Goal: Task Accomplishment & Management: Manage account settings

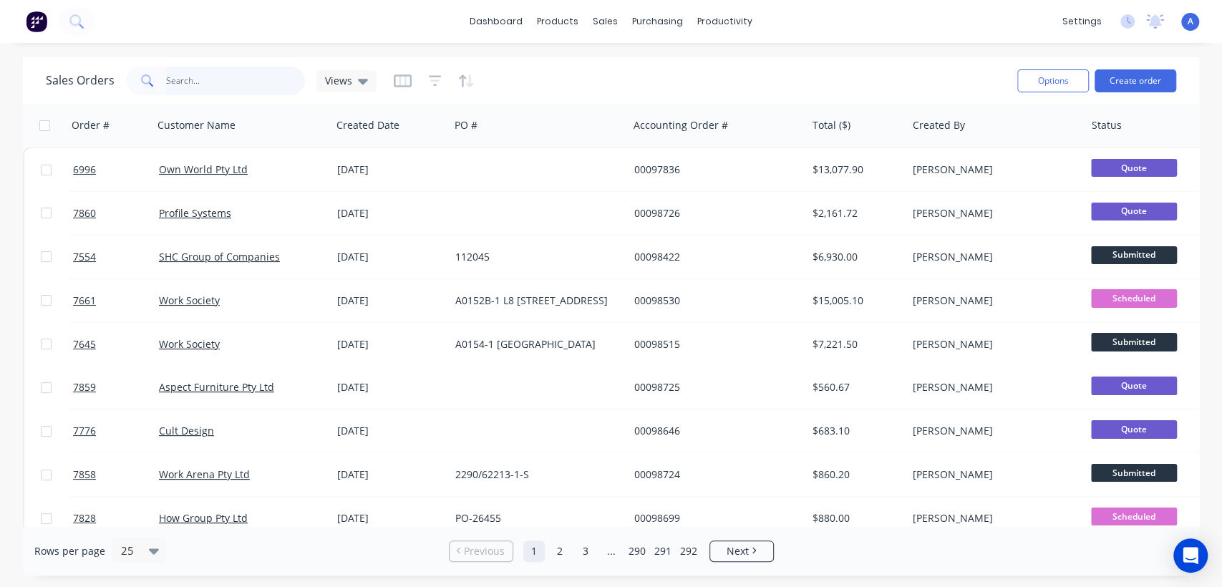
click at [221, 76] on input "text" at bounding box center [236, 81] width 140 height 29
type input "4294"
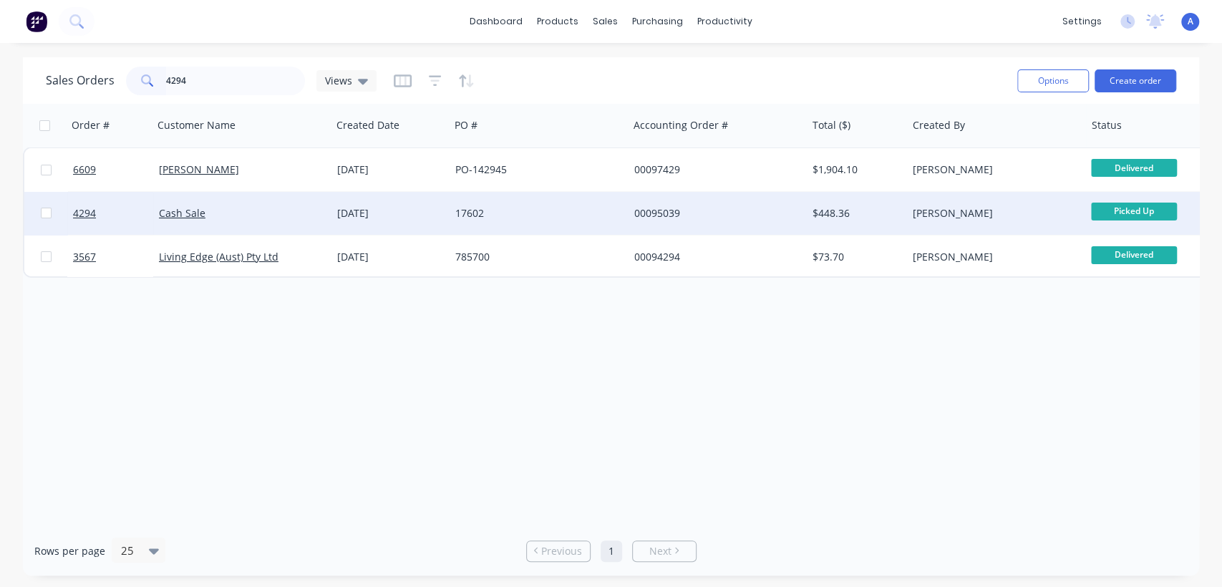
click at [458, 208] on div "17602" at bounding box center [534, 213] width 159 height 14
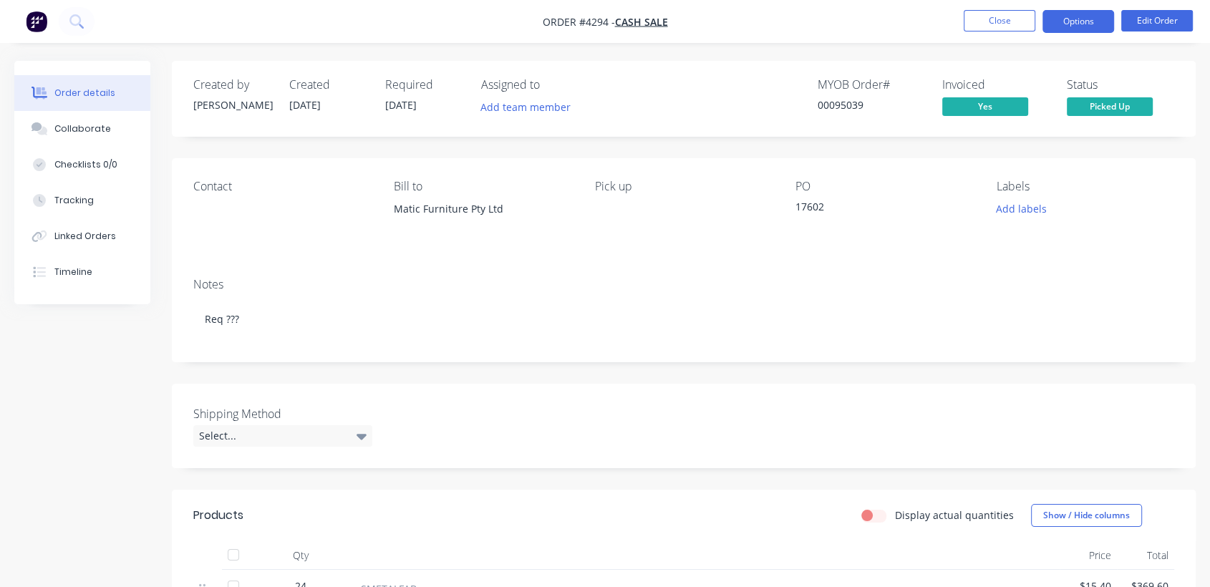
click at [1067, 21] on button "Options" at bounding box center [1078, 21] width 72 height 23
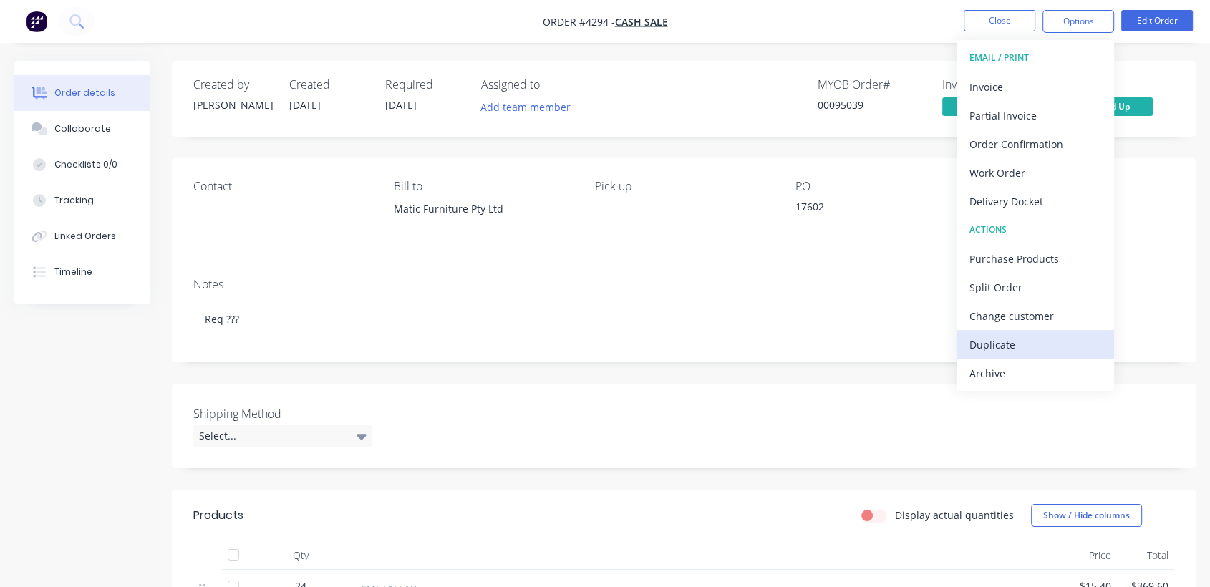
click at [1012, 339] on div "Duplicate" at bounding box center [1035, 344] width 132 height 21
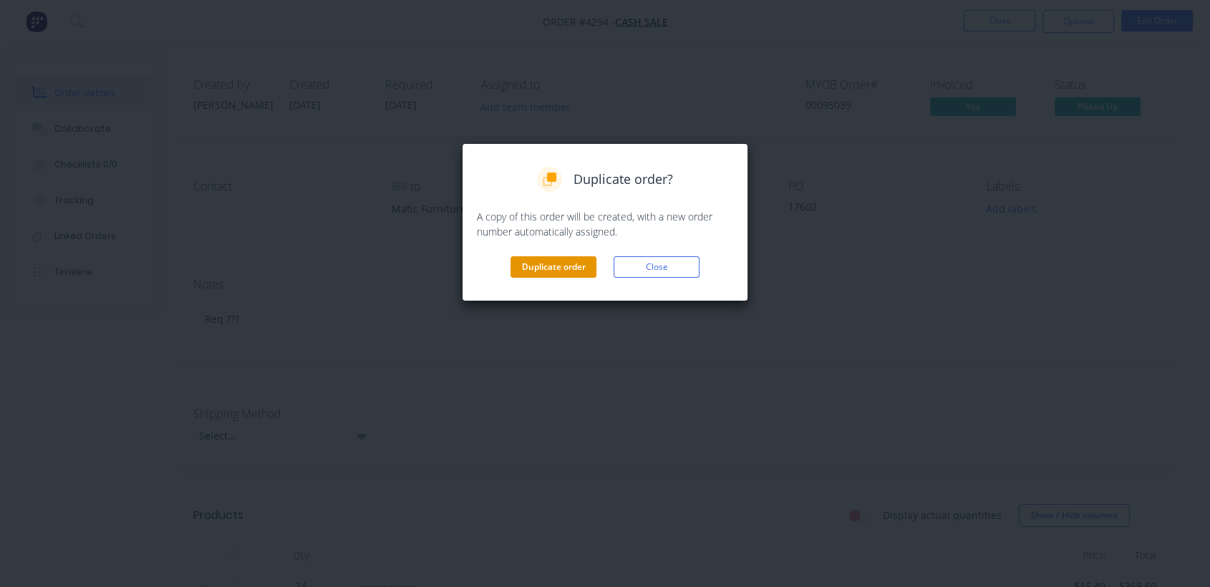
click at [564, 262] on button "Duplicate order" at bounding box center [554, 266] width 86 height 21
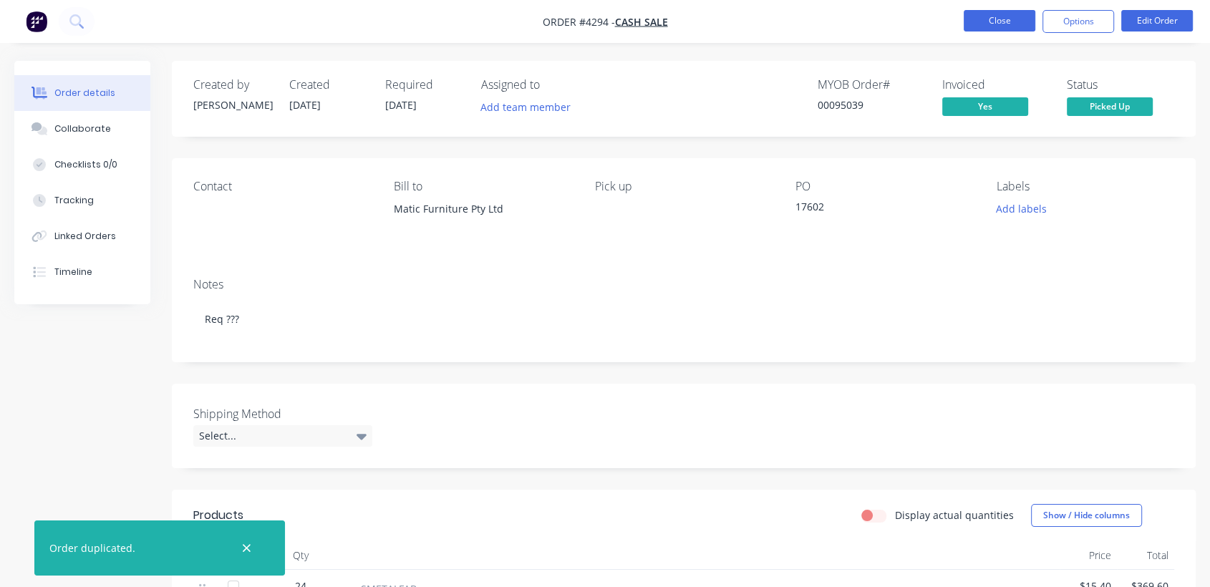
click at [1010, 18] on button "Close" at bounding box center [1000, 20] width 72 height 21
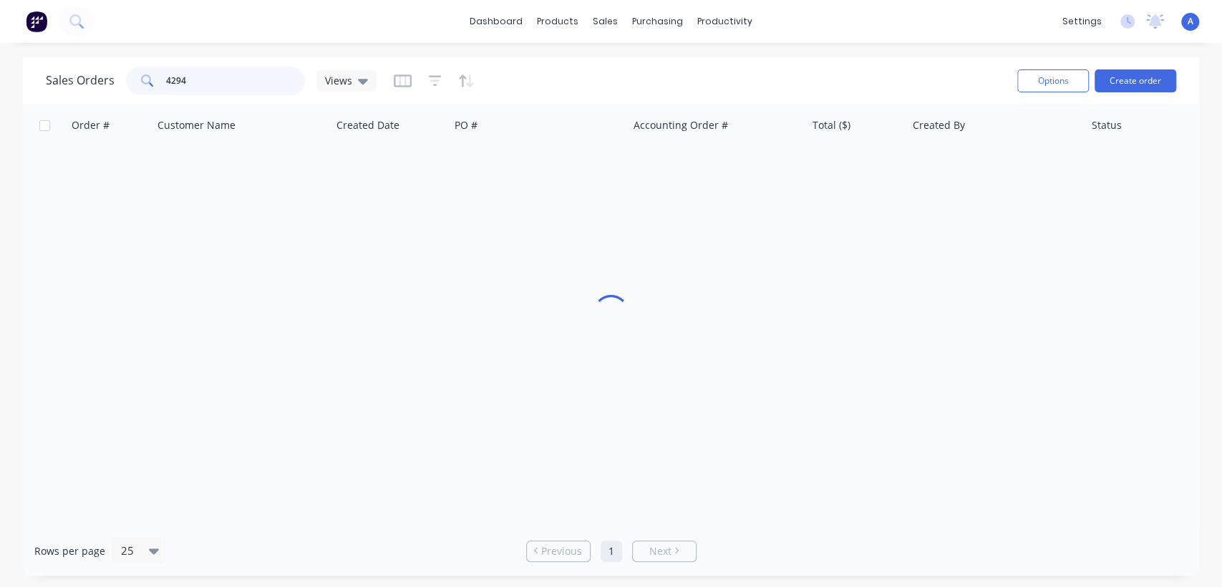
drag, startPoint x: 190, startPoint y: 72, endPoint x: 127, endPoint y: 57, distance: 64.1
click at [127, 57] on div "Sales Orders 4294 Views Options Create order" at bounding box center [611, 80] width 1176 height 47
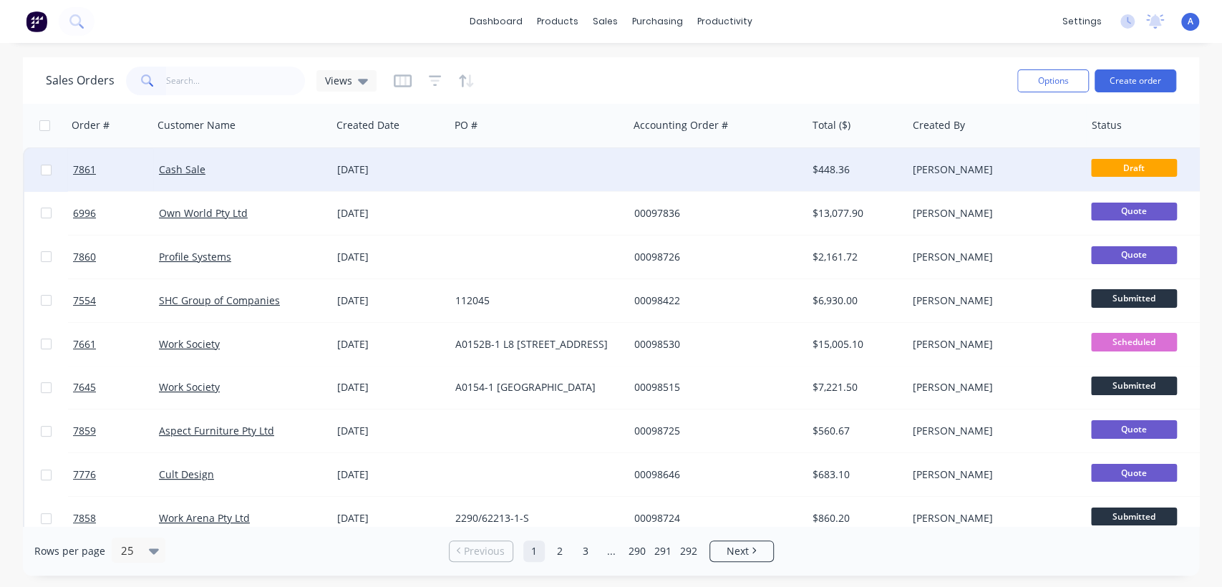
click at [589, 160] on div at bounding box center [539, 169] width 178 height 43
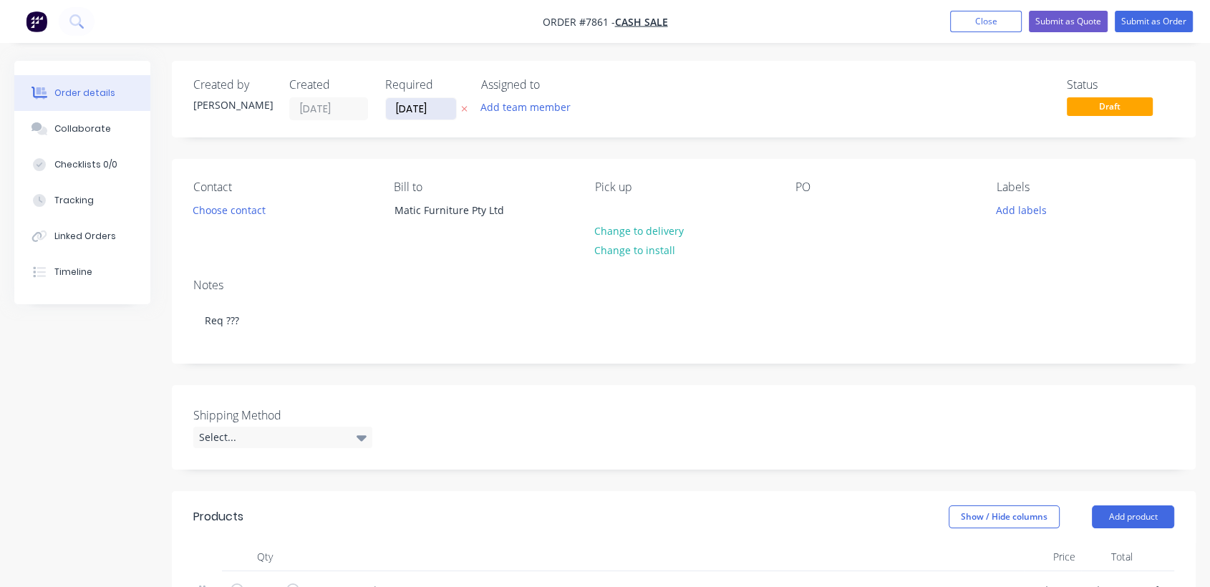
click at [440, 110] on input "[DATE]" at bounding box center [421, 108] width 70 height 21
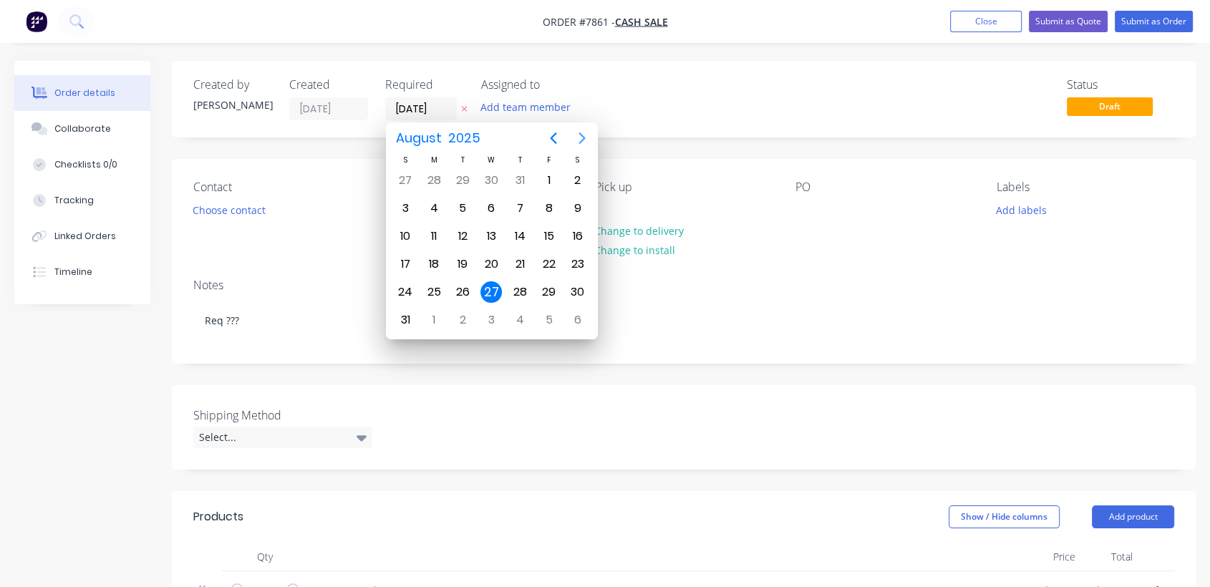
click at [579, 137] on icon "Next page" at bounding box center [582, 138] width 17 height 17
click at [490, 283] on div "31" at bounding box center [490, 291] width 21 height 21
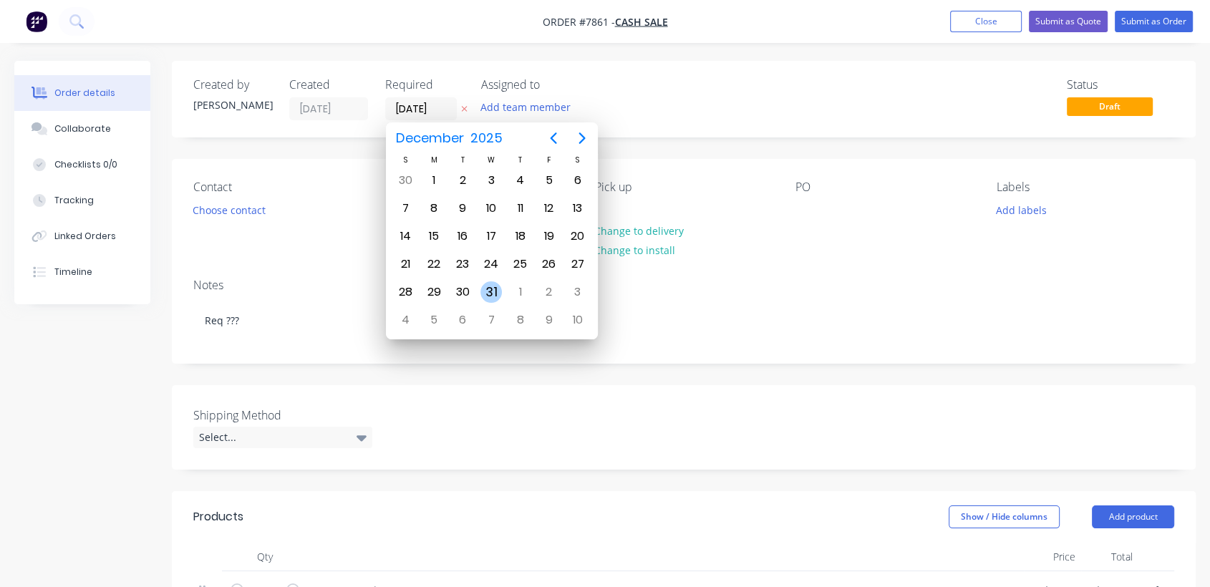
type input "[DATE]"
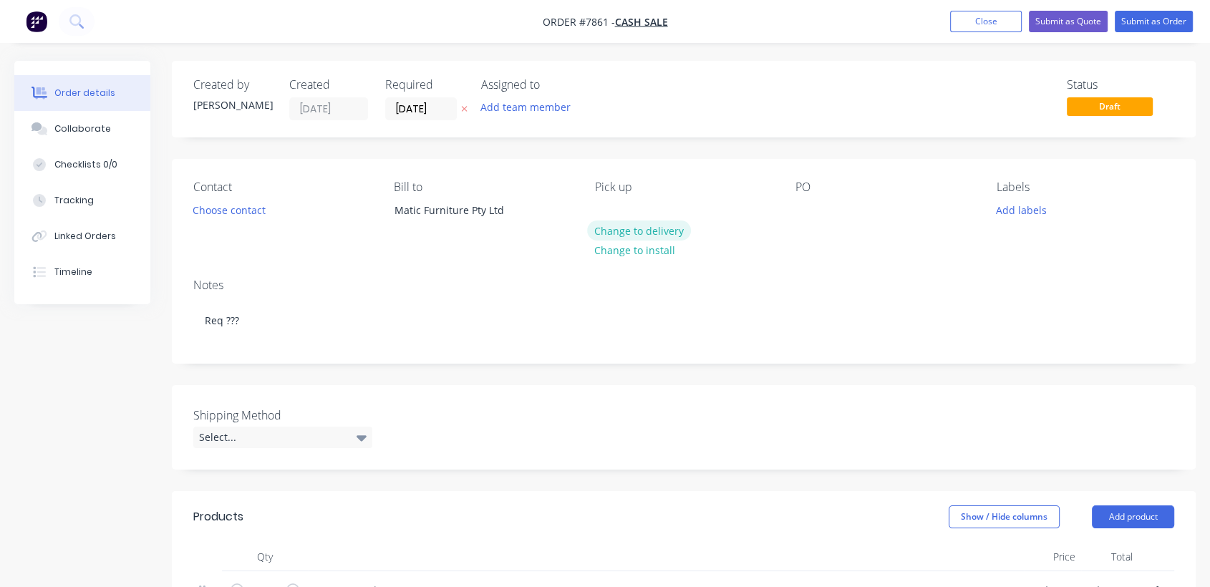
click at [636, 223] on button "Change to delivery" at bounding box center [639, 230] width 105 height 19
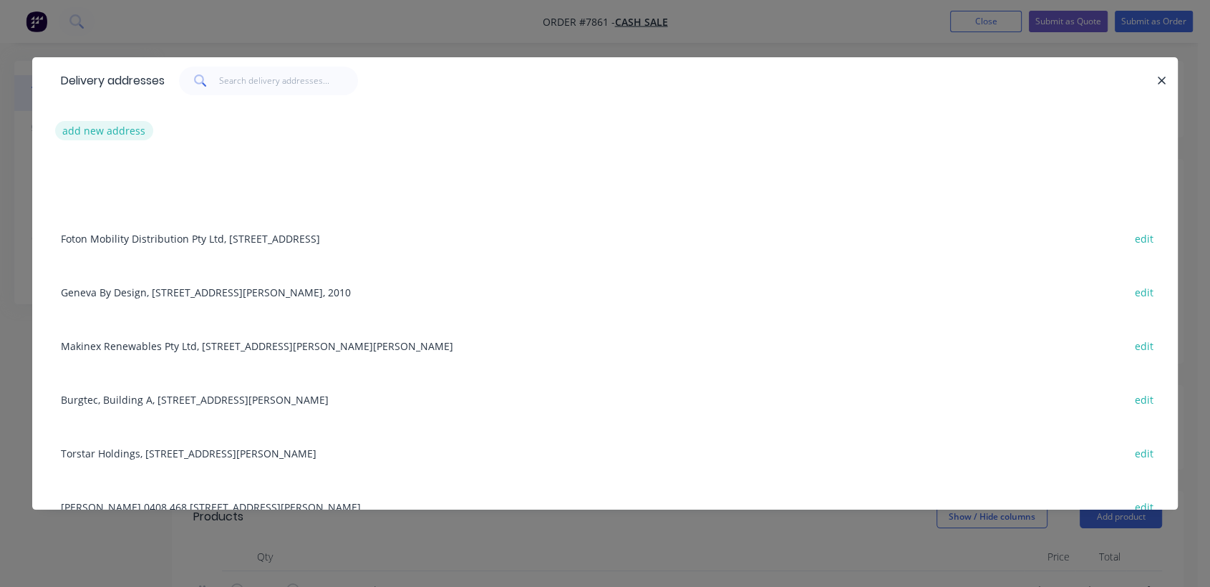
click at [122, 122] on button "add new address" at bounding box center [104, 130] width 98 height 19
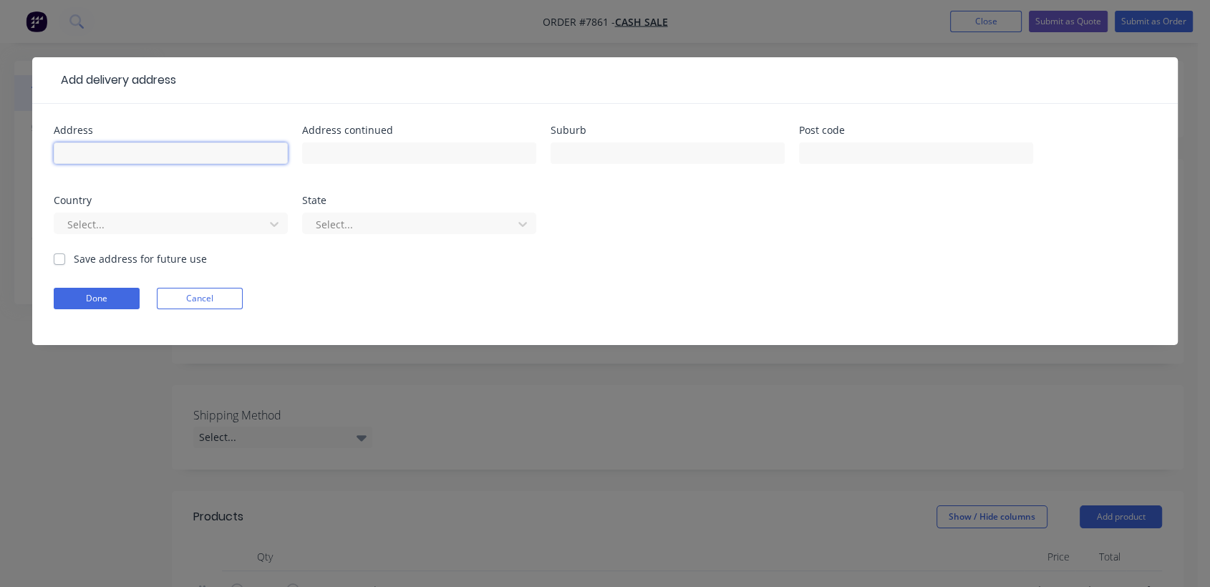
click at [149, 146] on input "text" at bounding box center [171, 152] width 234 height 21
type input "TBA"
click at [97, 289] on button "Done" at bounding box center [97, 298] width 86 height 21
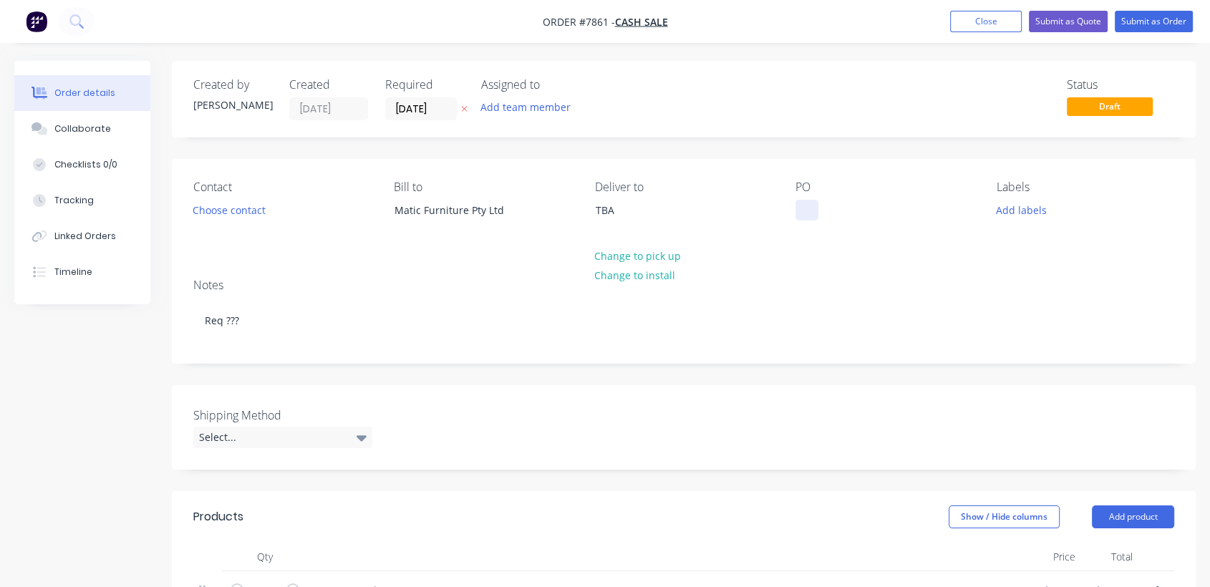
click at [804, 202] on div at bounding box center [806, 210] width 23 height 21
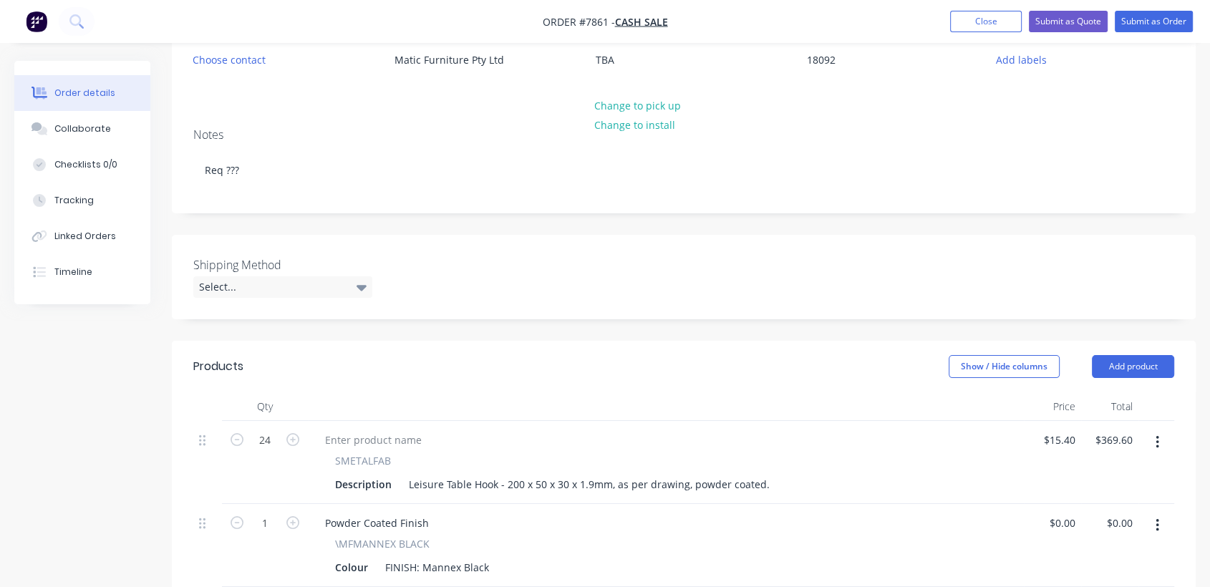
scroll to position [159, 0]
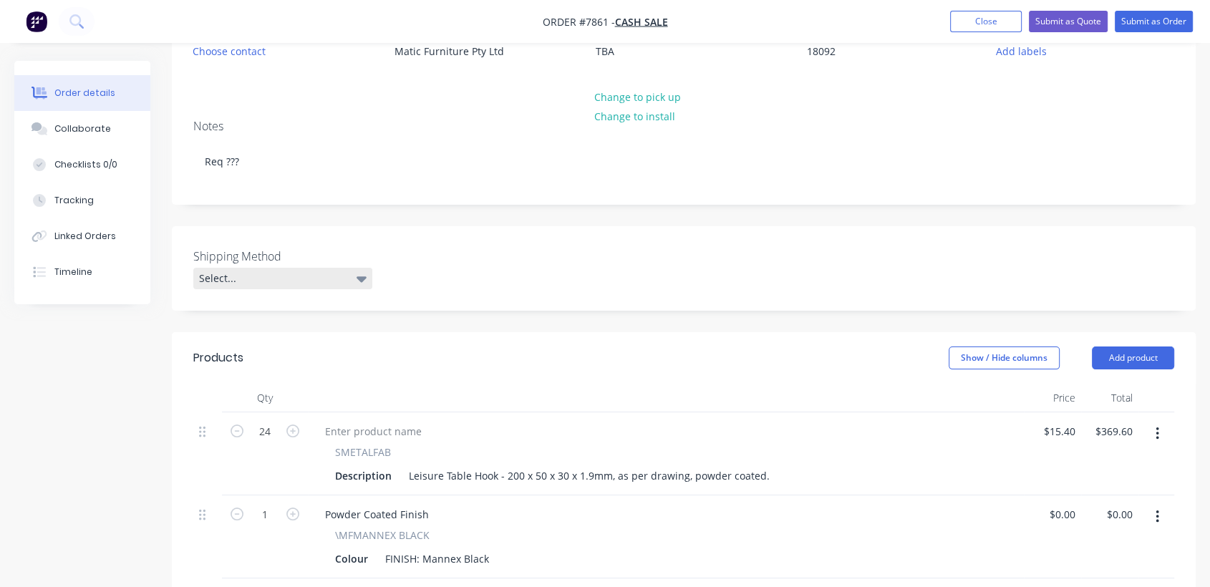
click at [257, 273] on div "Select..." at bounding box center [282, 278] width 179 height 21
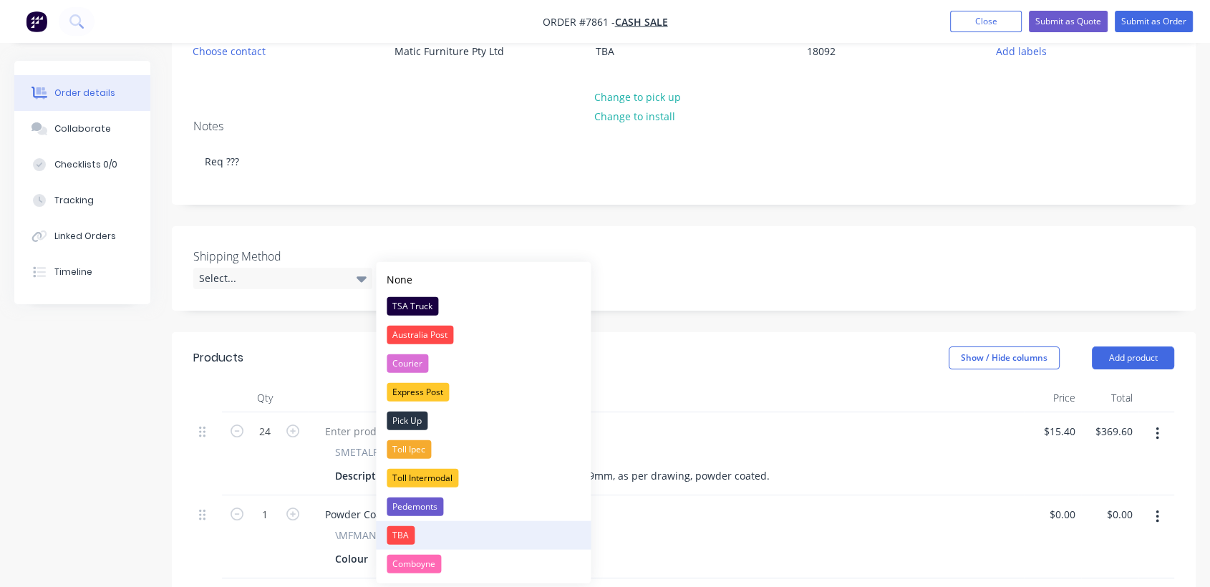
click at [400, 528] on div "TBA" at bounding box center [401, 535] width 28 height 19
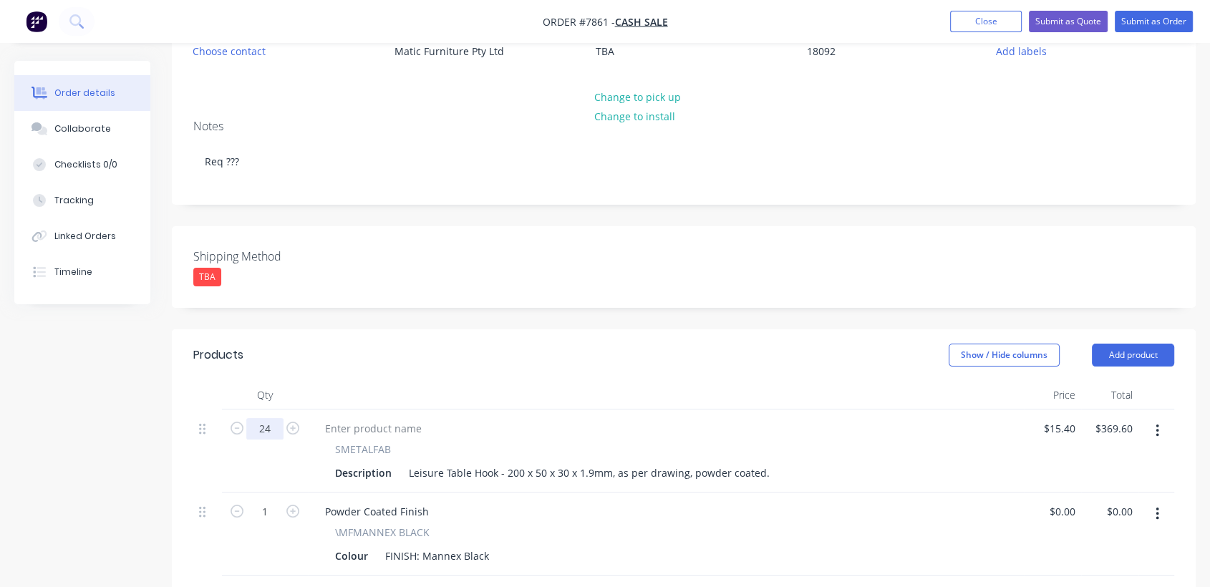
click at [274, 429] on input "24" at bounding box center [264, 428] width 37 height 21
type input "48"
type input "$739.20"
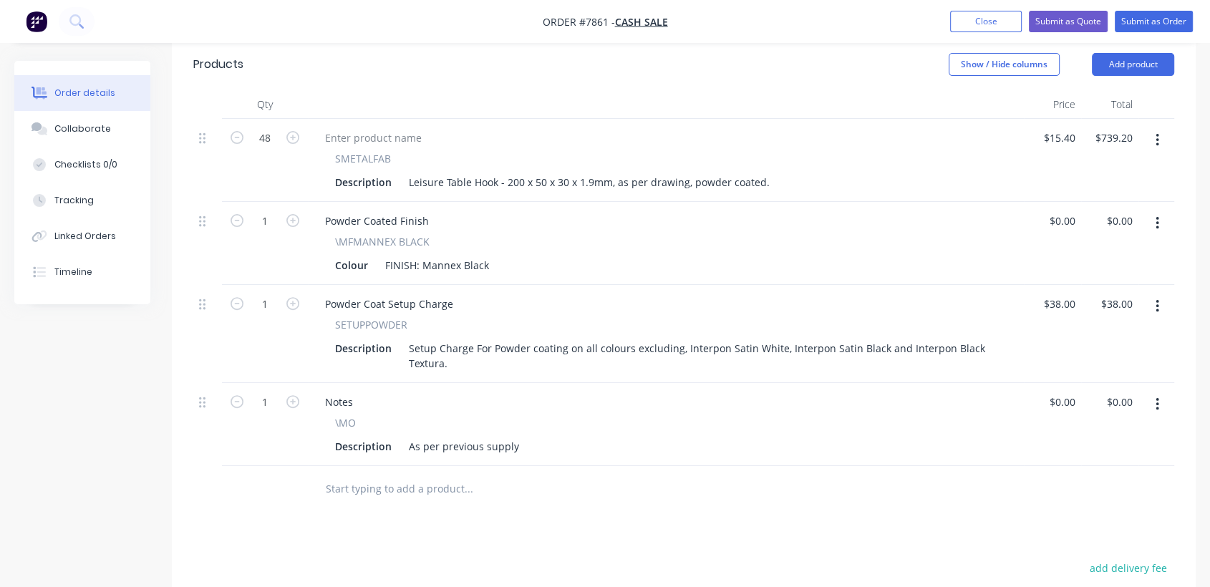
scroll to position [477, 0]
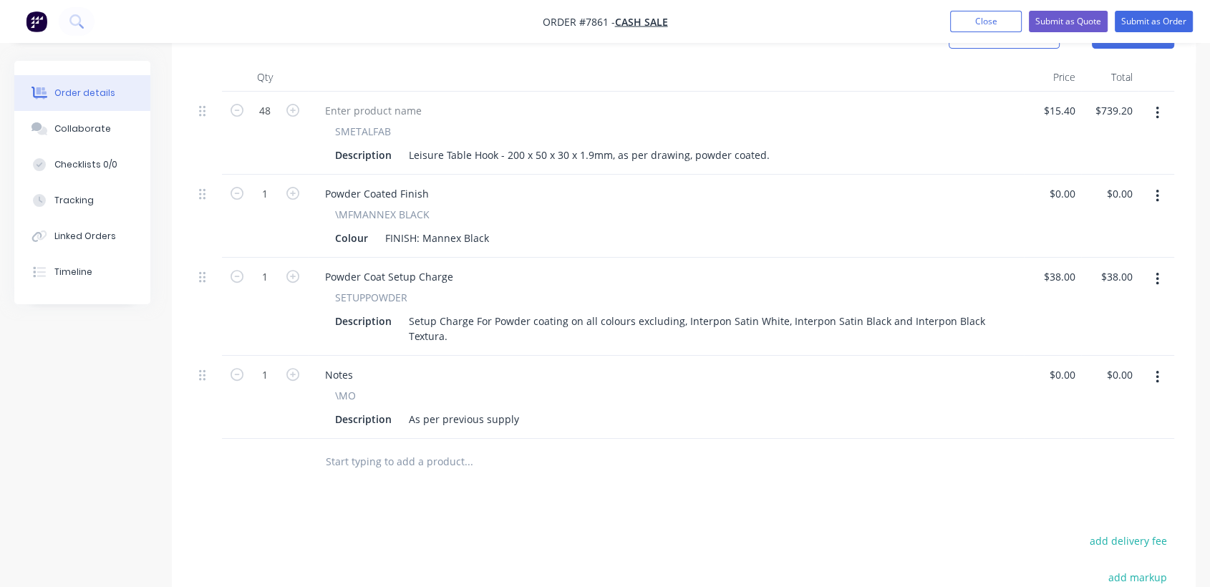
click at [349, 461] on input "text" at bounding box center [468, 462] width 286 height 29
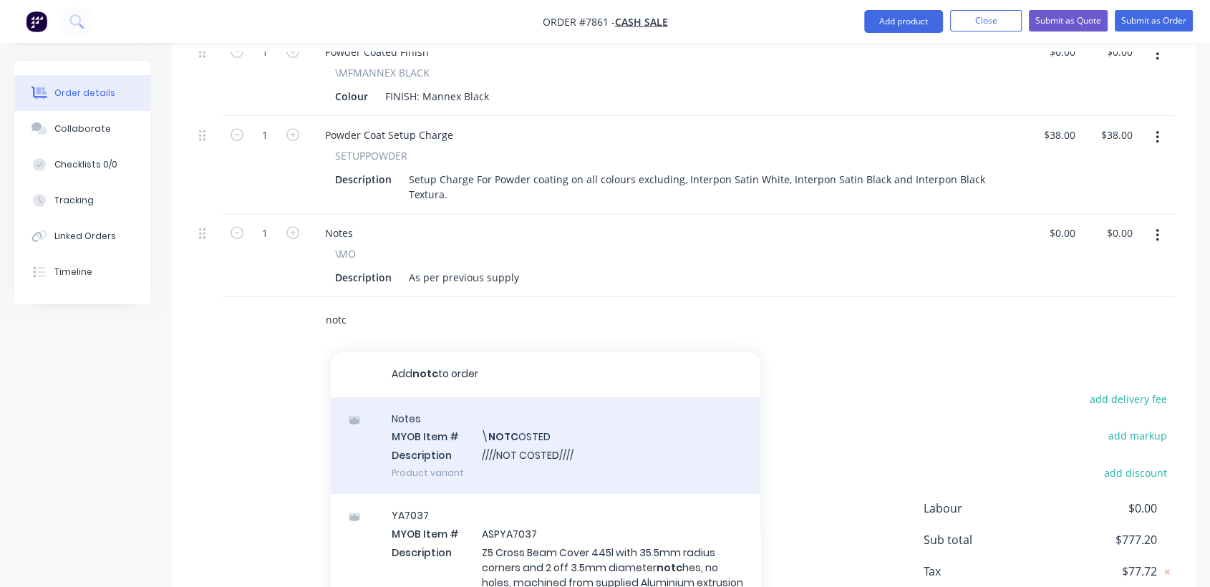
scroll to position [636, 0]
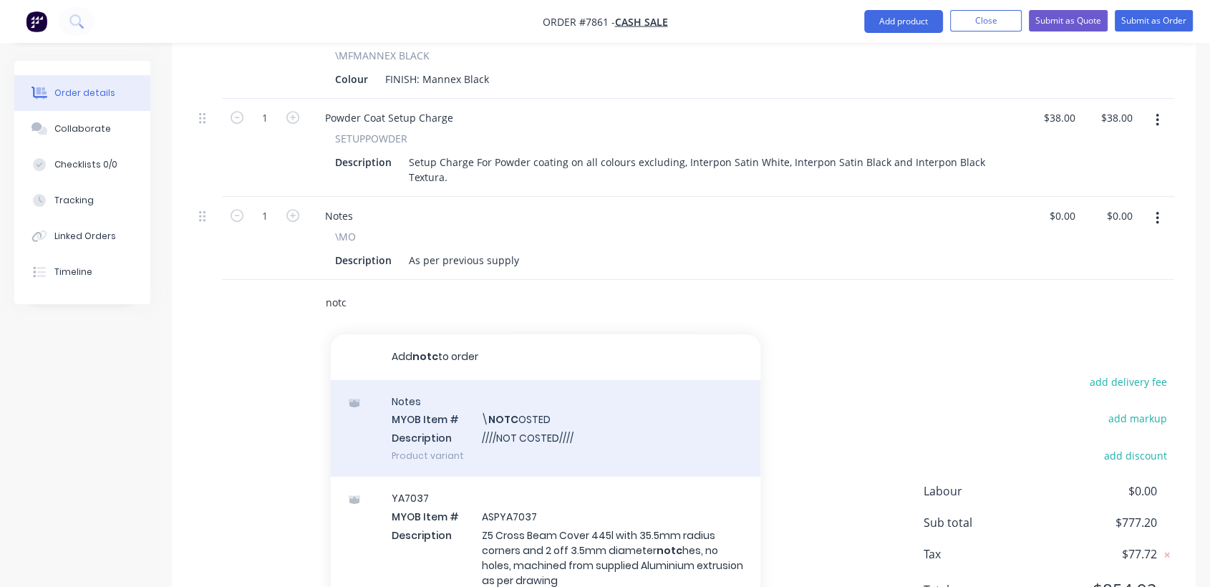
type input "notc"
click at [551, 425] on div "Notes MYOB Item # \ NOTC OSTED Description ////NOT COSTED//// Product variant" at bounding box center [546, 428] width 430 height 97
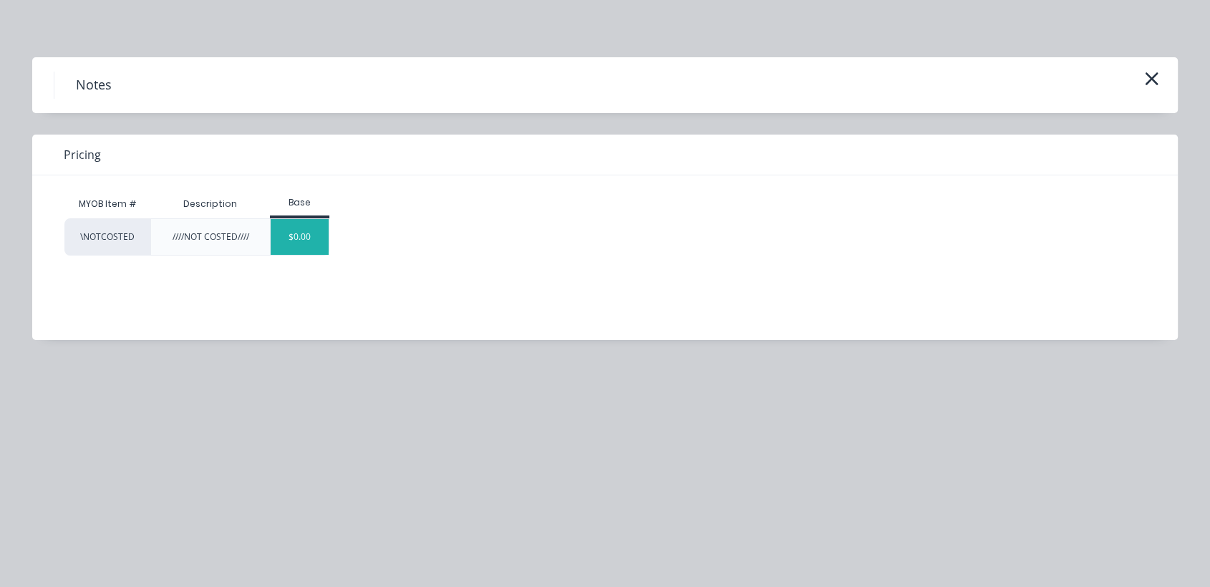
click at [278, 234] on div "$0.00" at bounding box center [300, 237] width 58 height 36
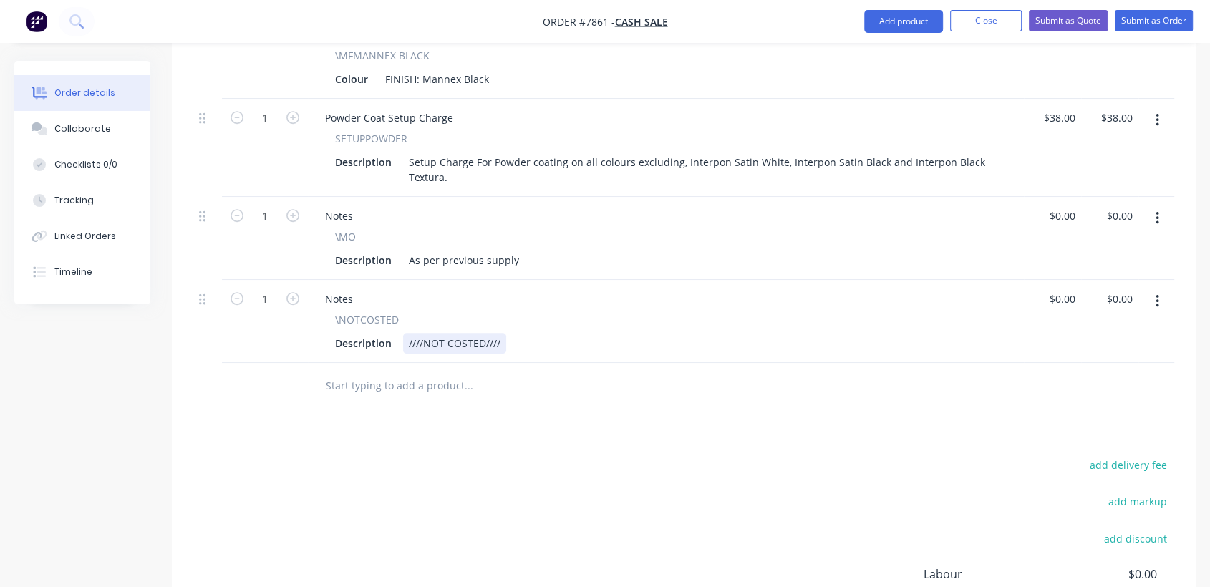
click at [498, 333] on div "////NOT COSTED////" at bounding box center [454, 343] width 103 height 21
type input "0"
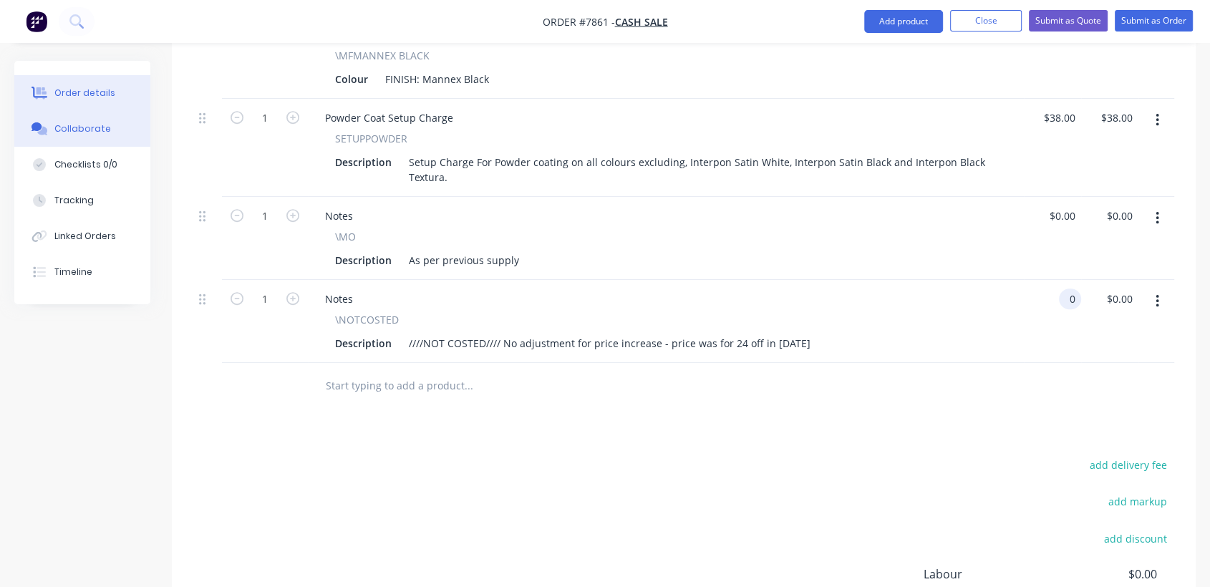
click at [117, 127] on button "Collaborate" at bounding box center [82, 129] width 136 height 36
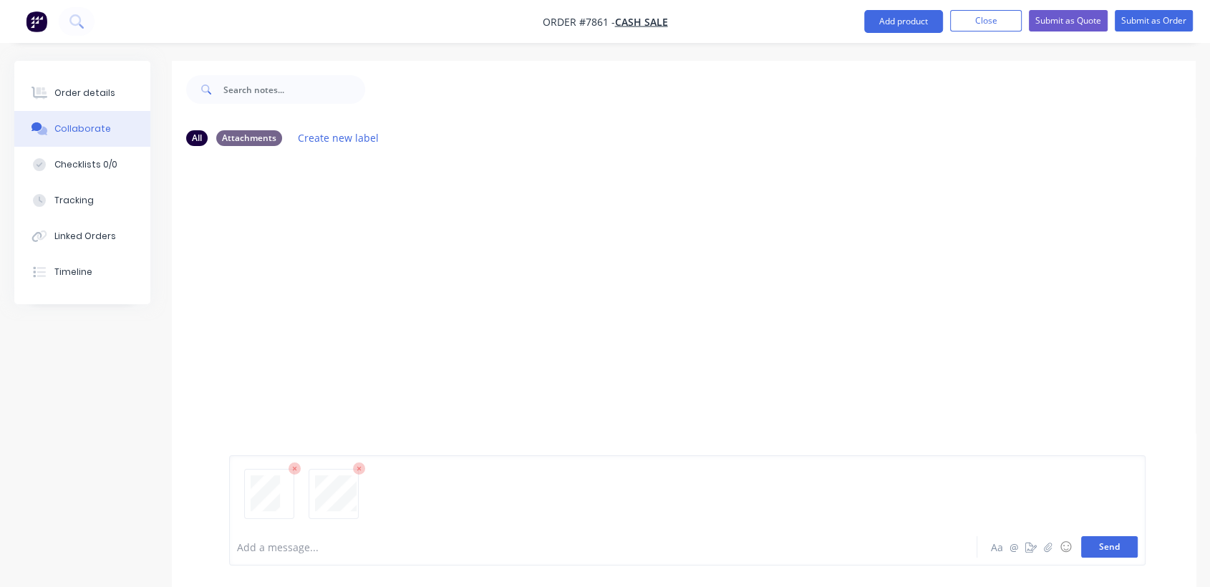
click at [1121, 547] on button "Send" at bounding box center [1109, 546] width 57 height 21
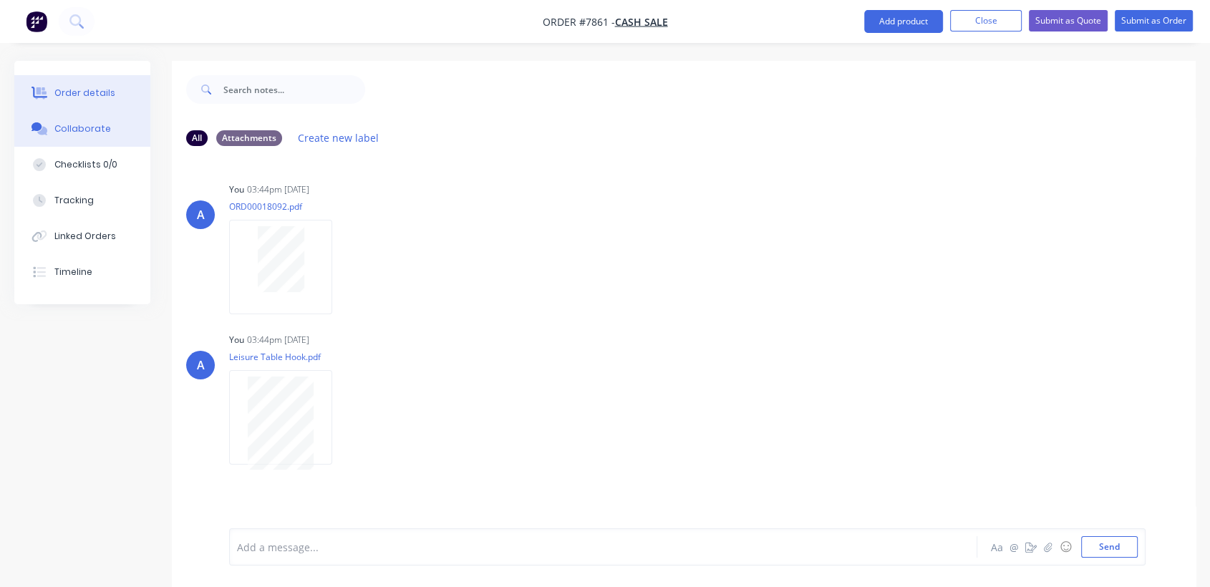
click at [92, 92] on div "Order details" at bounding box center [84, 93] width 61 height 13
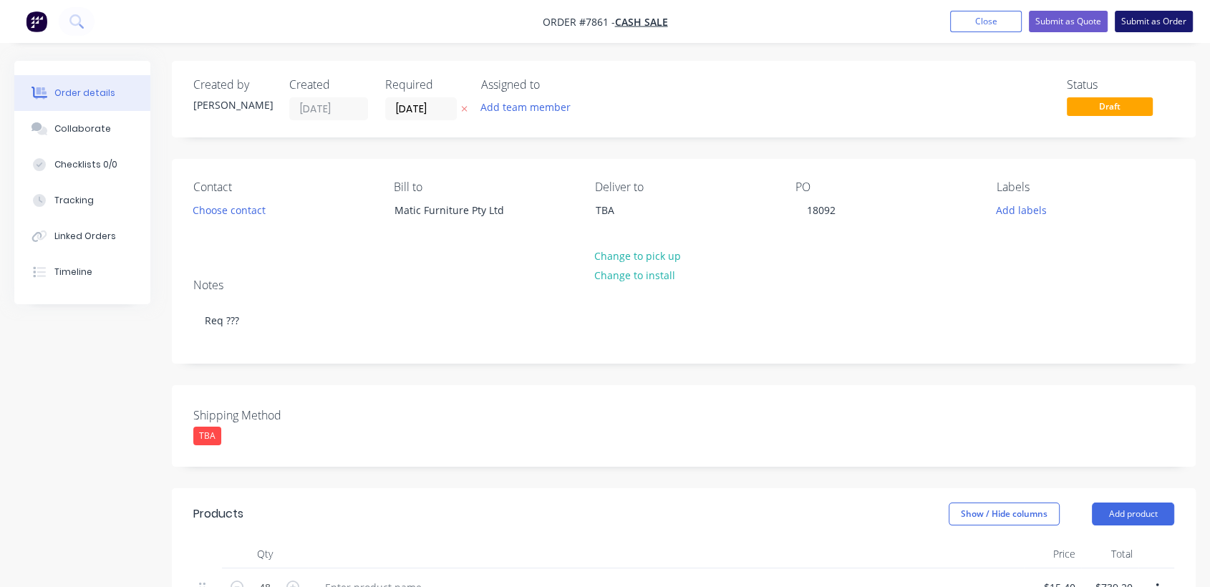
click at [1153, 18] on button "Submit as Order" at bounding box center [1154, 21] width 78 height 21
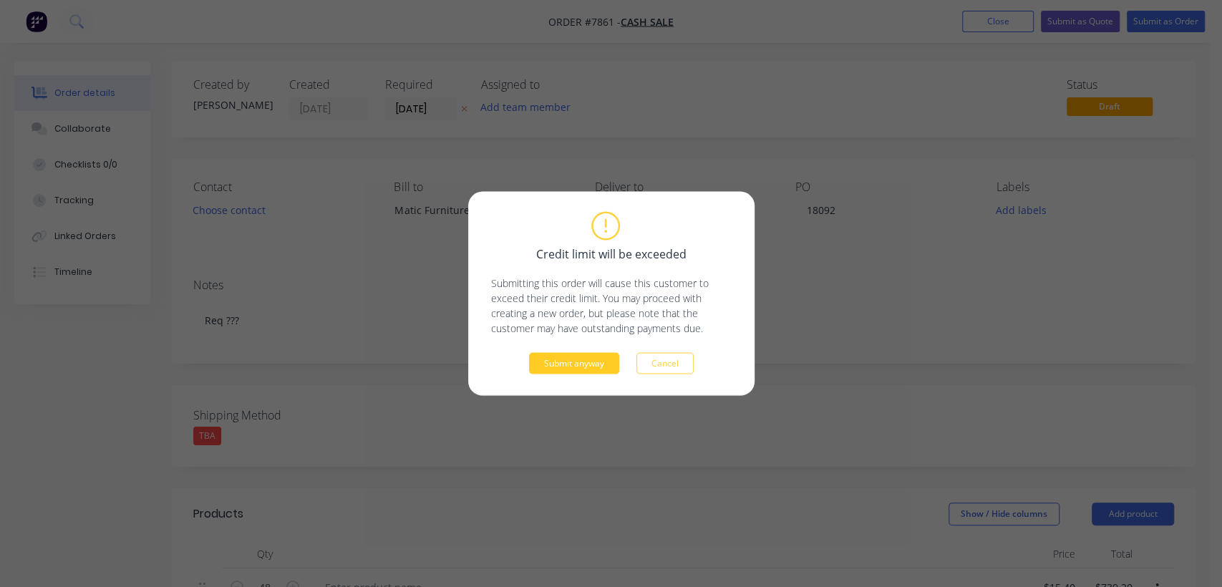
click at [560, 363] on button "Submit anyway" at bounding box center [574, 363] width 90 height 21
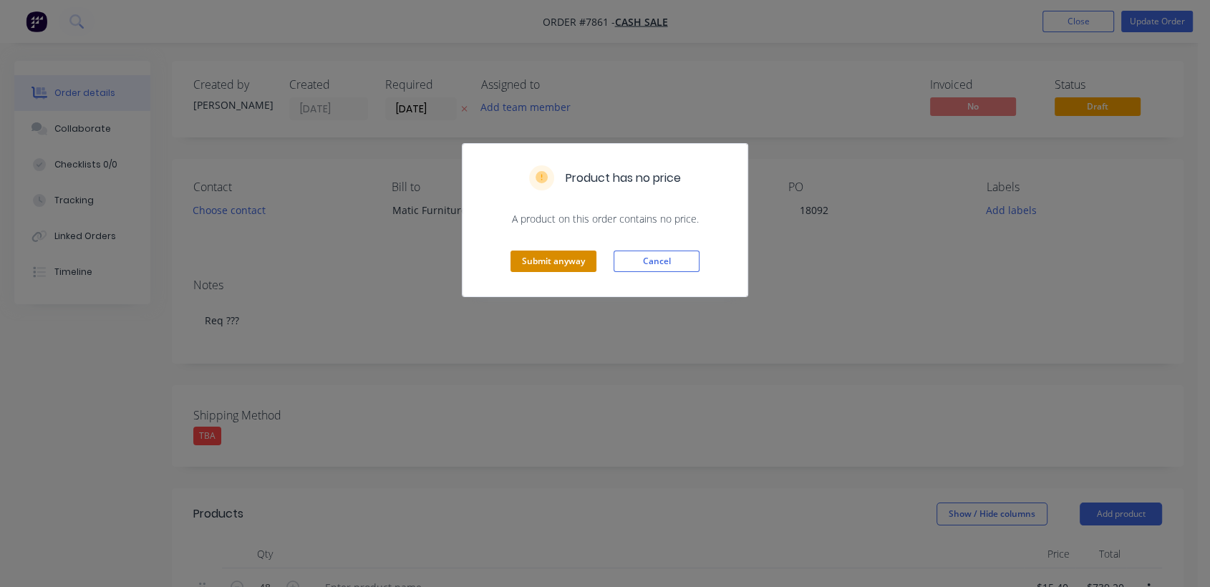
click at [562, 258] on button "Submit anyway" at bounding box center [554, 261] width 86 height 21
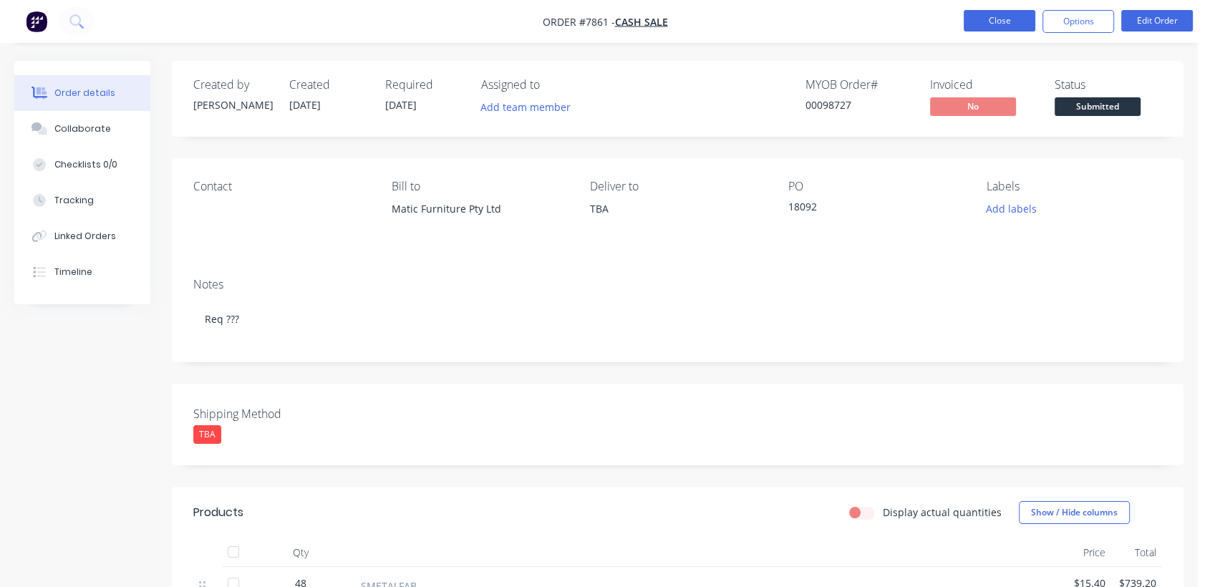
click at [1004, 14] on button "Close" at bounding box center [1000, 20] width 72 height 21
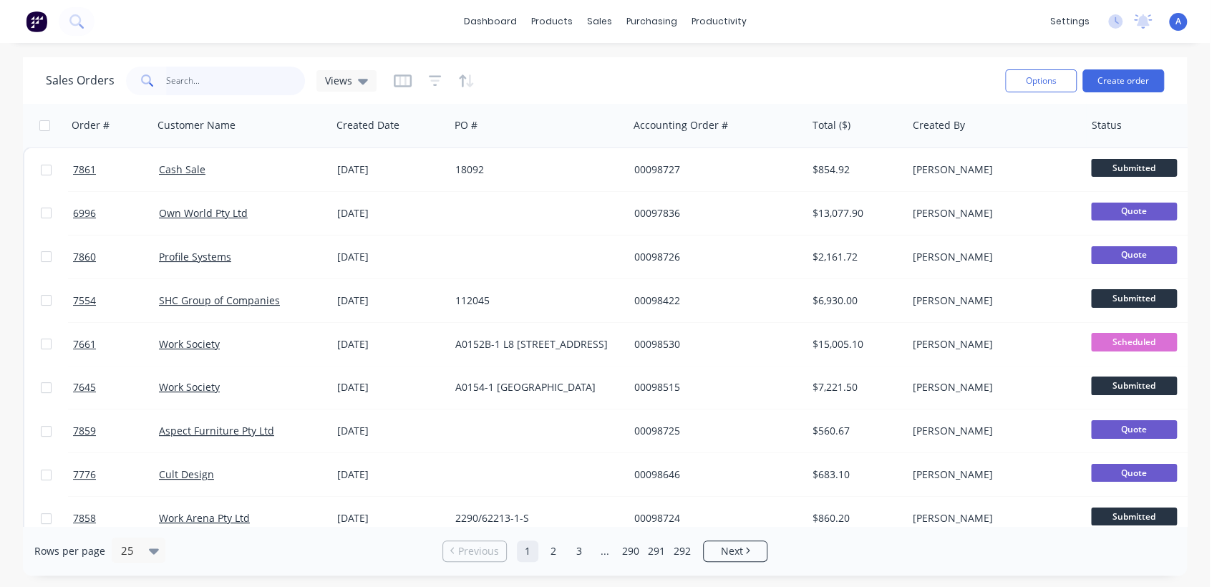
click at [240, 80] on input "text" at bounding box center [236, 81] width 140 height 29
type input "7848"
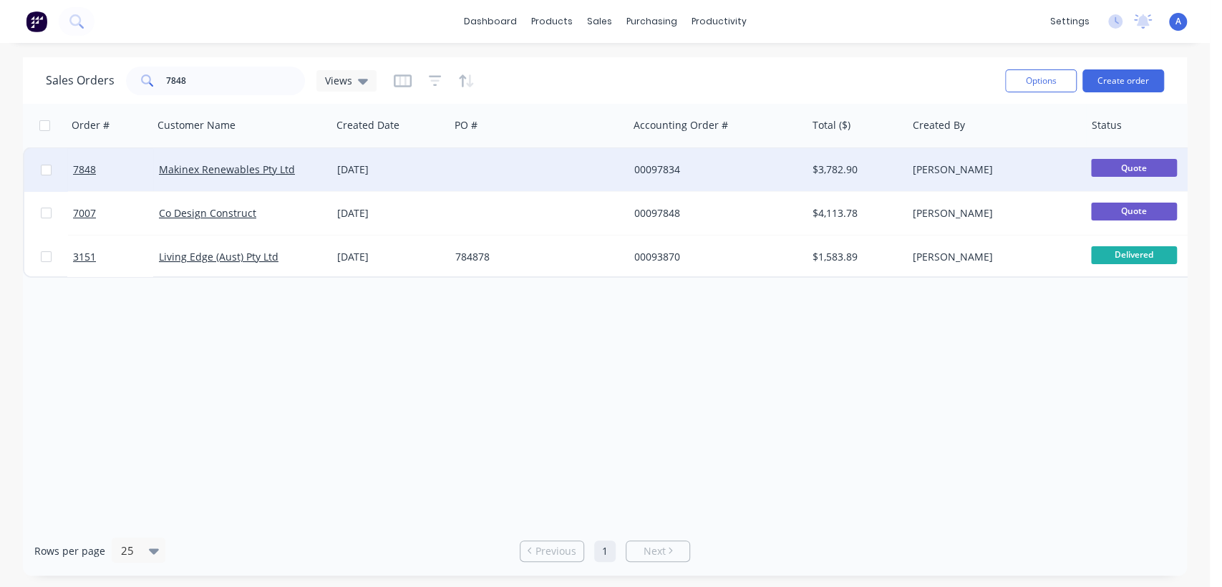
click at [410, 168] on div "[DATE]" at bounding box center [390, 170] width 107 height 14
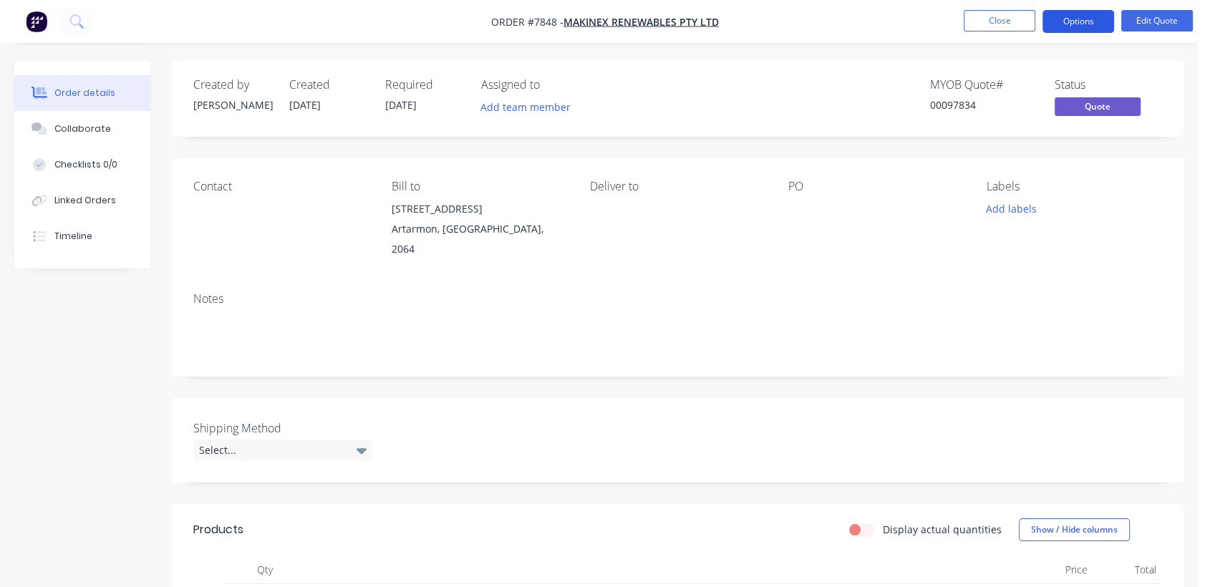
click at [1083, 19] on button "Options" at bounding box center [1078, 21] width 72 height 23
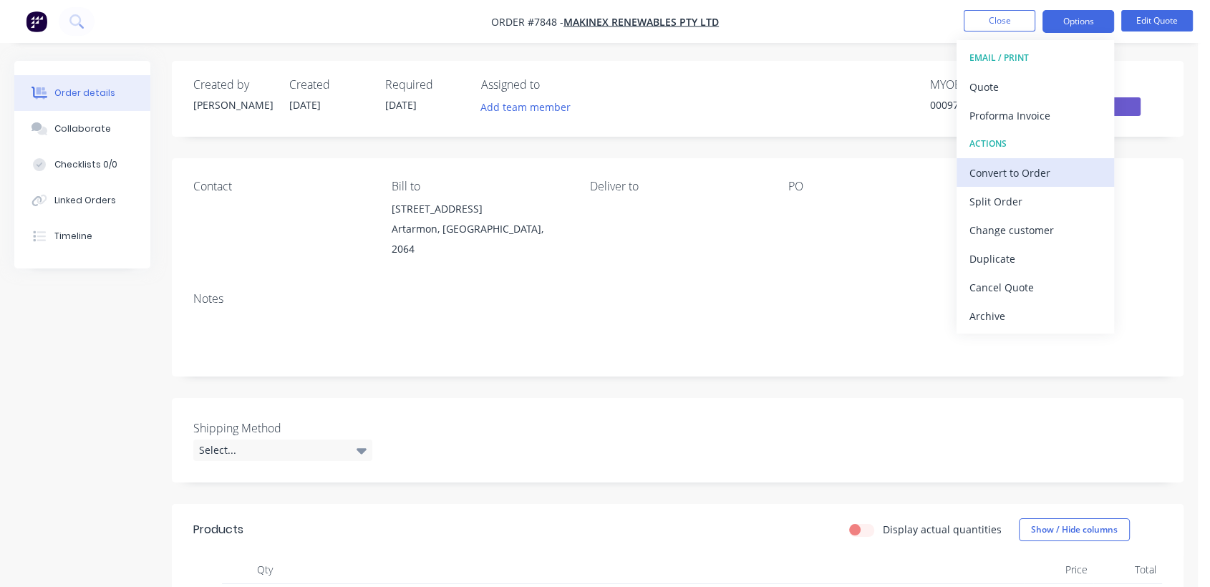
click at [1024, 163] on div "Convert to Order" at bounding box center [1035, 173] width 132 height 21
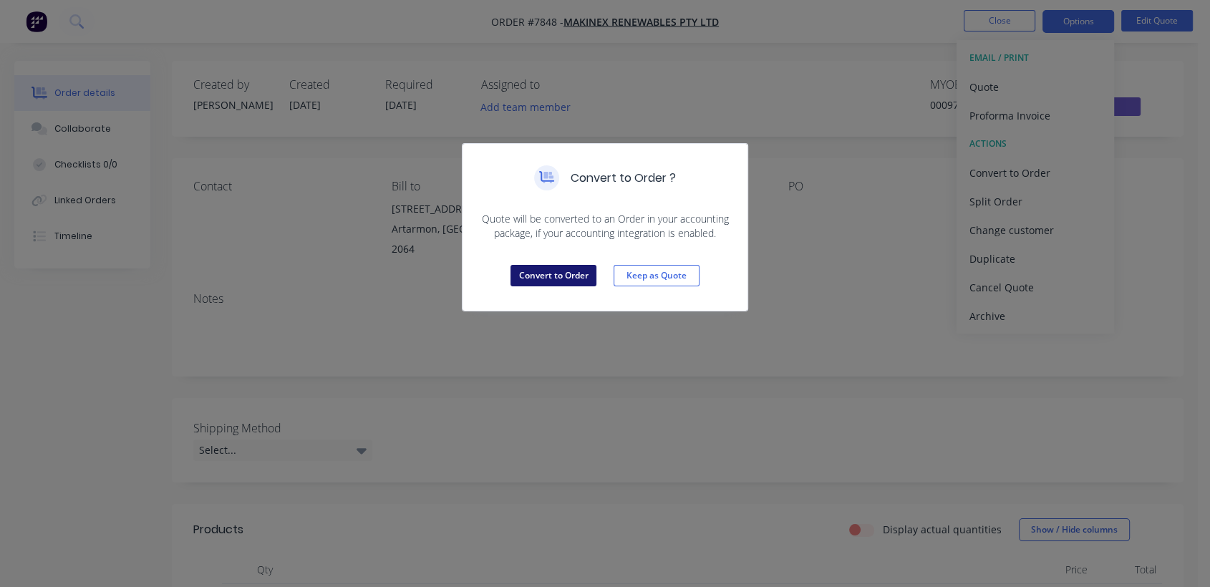
click at [557, 269] on button "Convert to Order" at bounding box center [554, 275] width 86 height 21
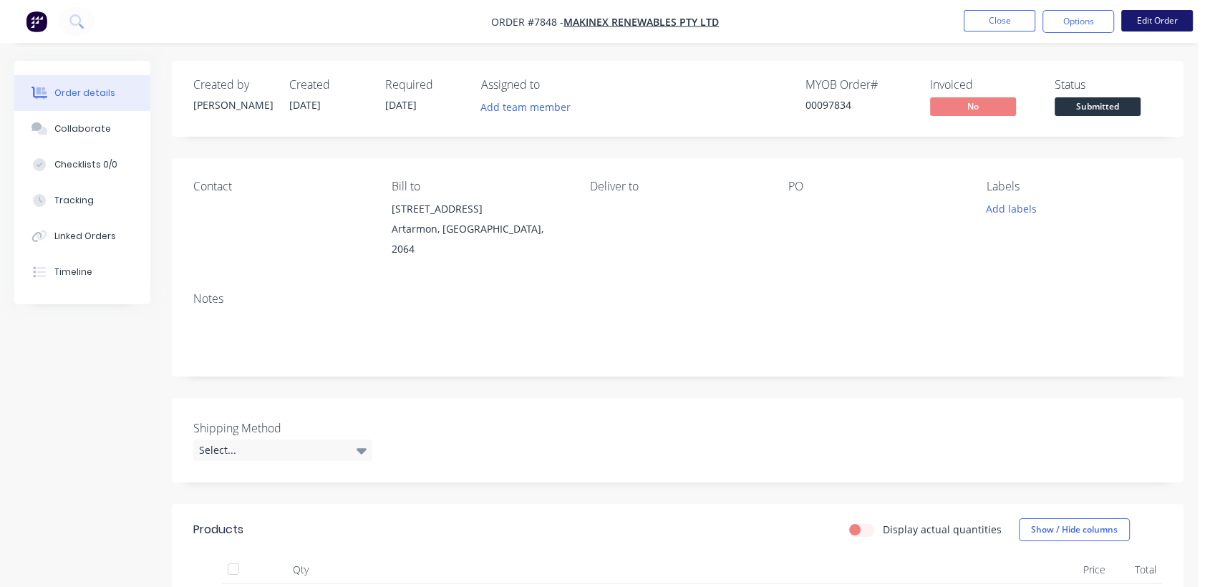
click at [1143, 19] on button "Edit Order" at bounding box center [1157, 20] width 72 height 21
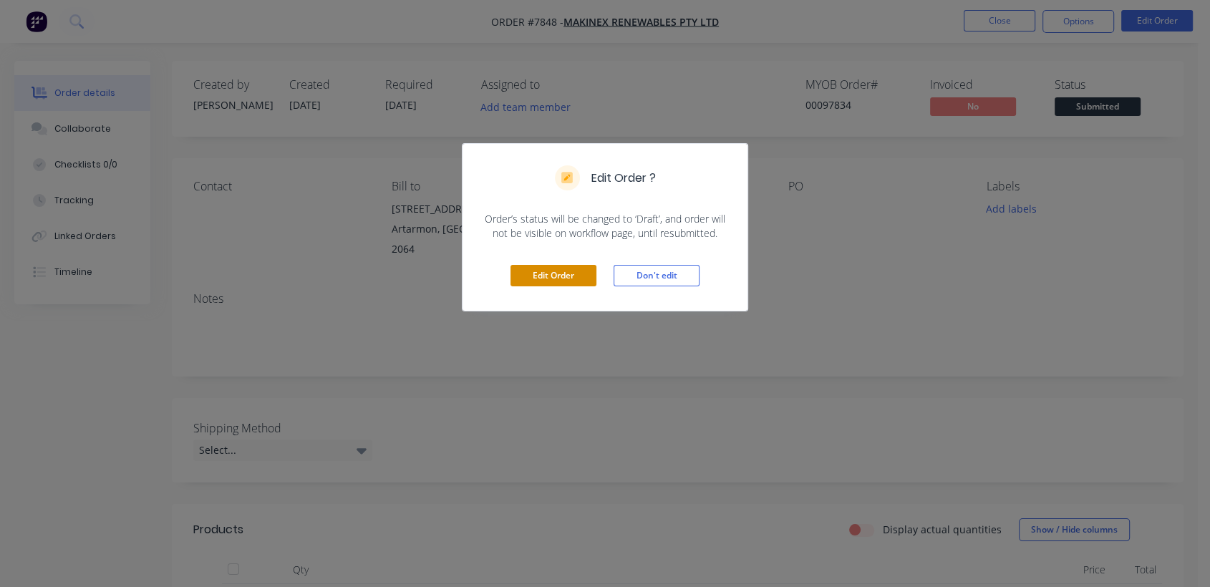
click at [543, 273] on button "Edit Order" at bounding box center [554, 275] width 86 height 21
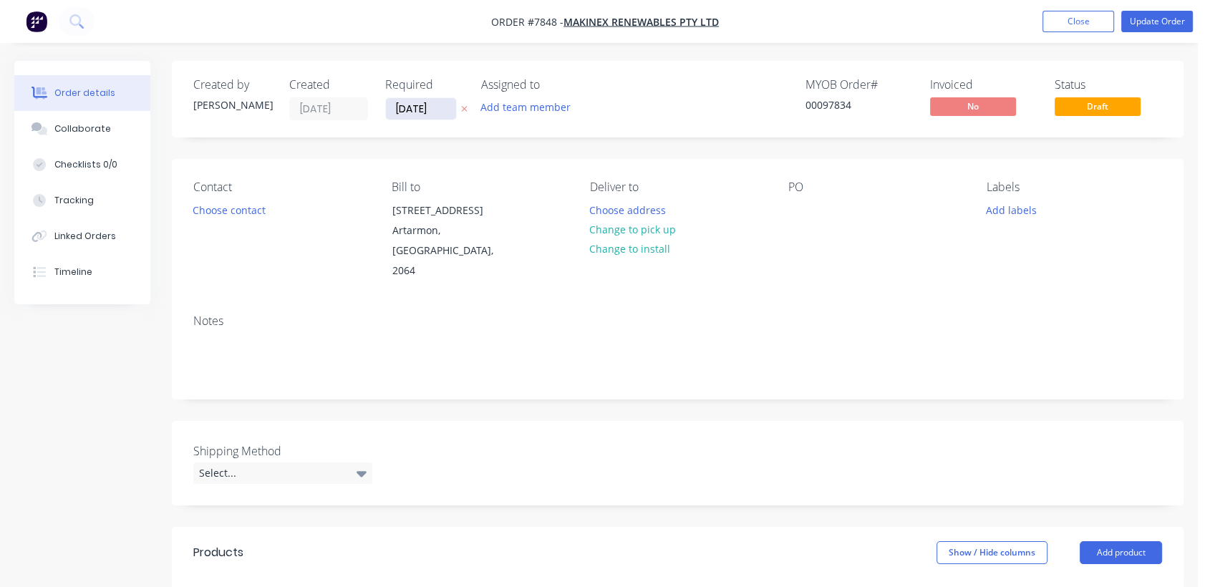
click at [442, 105] on input "[DATE]" at bounding box center [421, 108] width 70 height 21
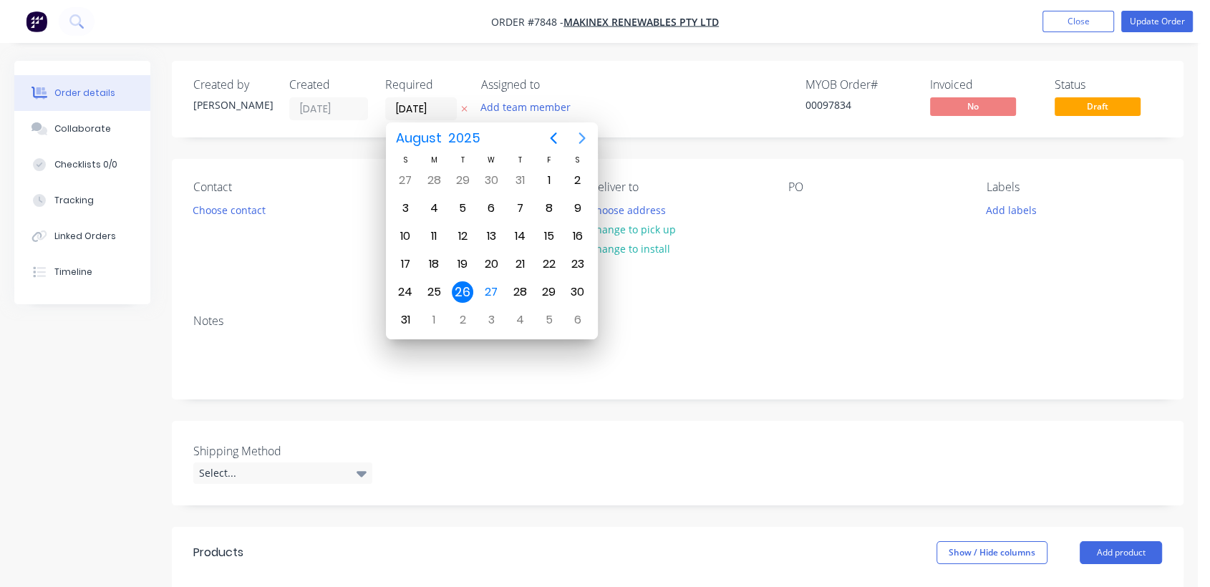
click at [580, 132] on icon "Next page" at bounding box center [582, 138] width 17 height 17
click at [487, 291] on div "31" at bounding box center [490, 291] width 21 height 21
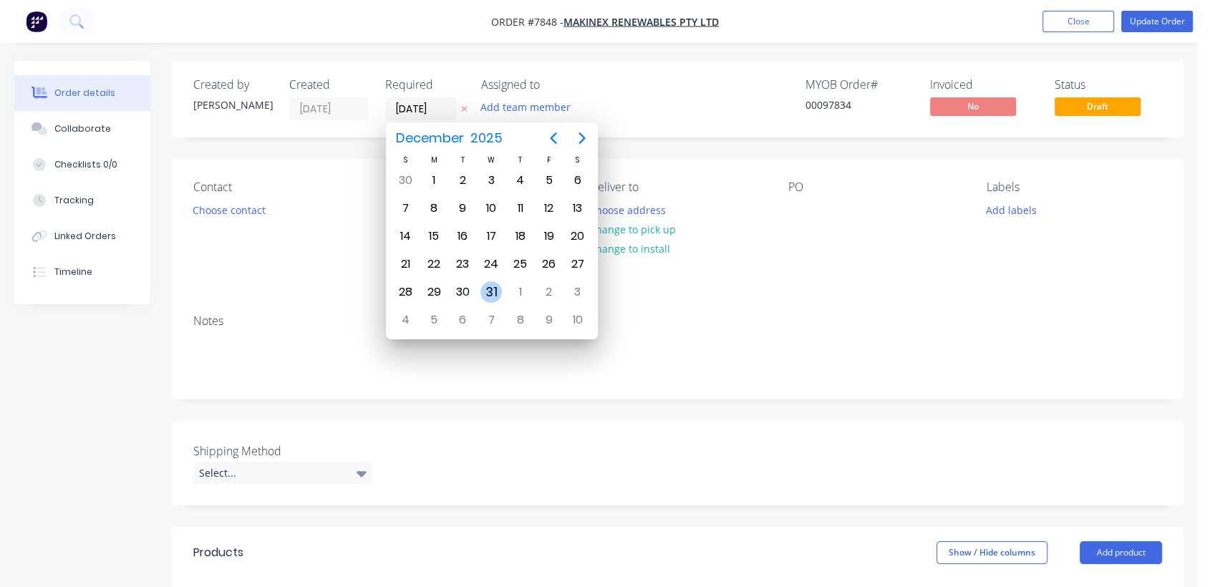
type input "[DATE]"
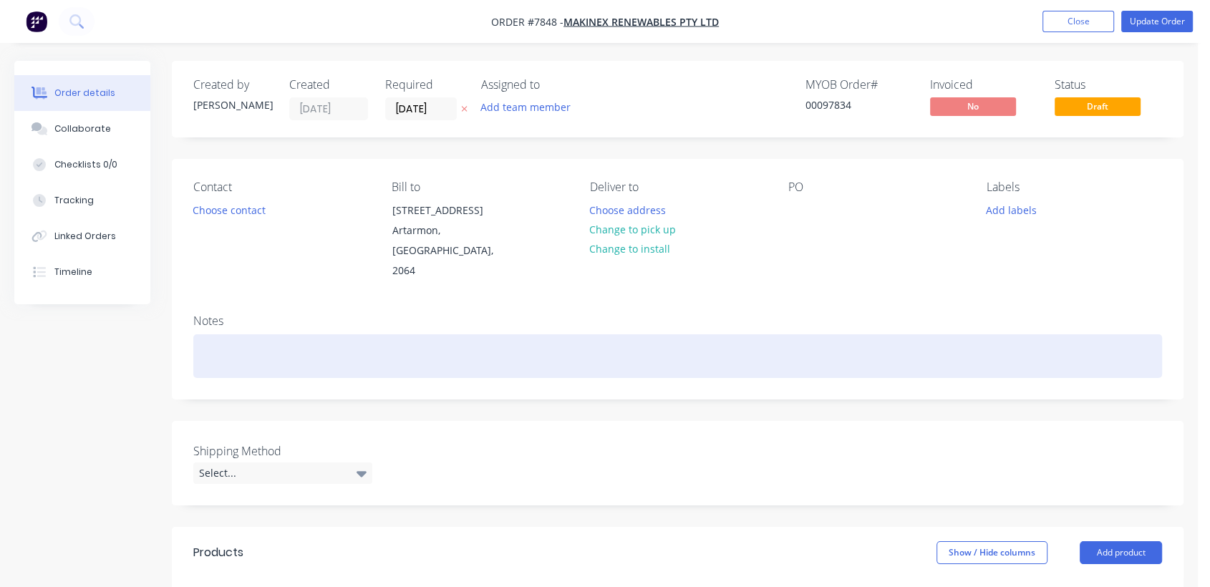
click at [244, 334] on div at bounding box center [677, 356] width 969 height 44
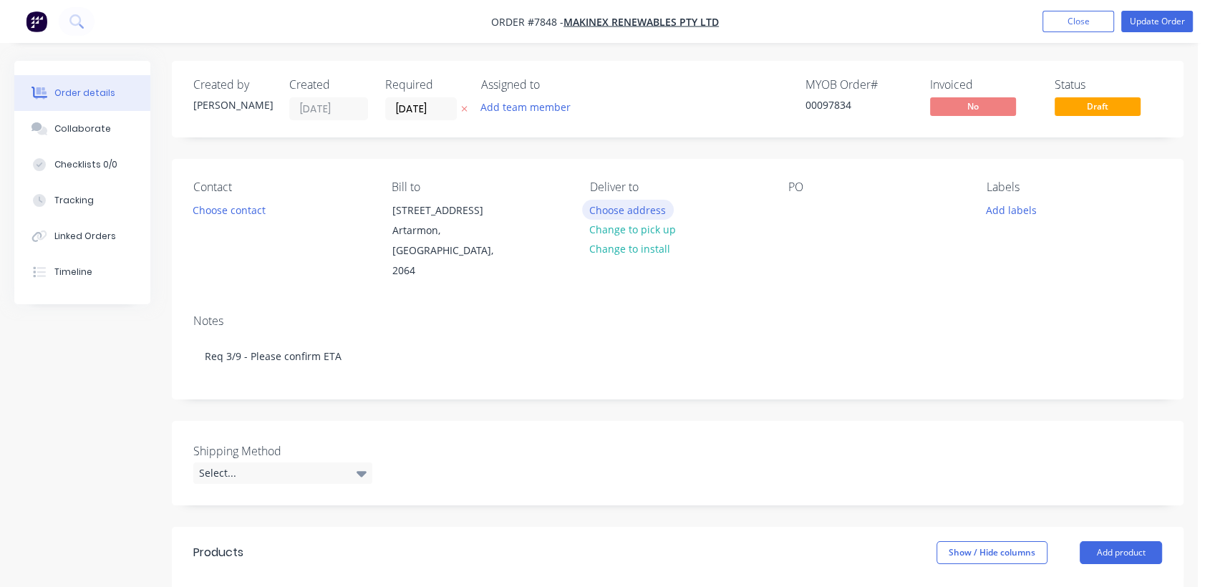
click at [640, 205] on button "Choose address" at bounding box center [628, 209] width 92 height 19
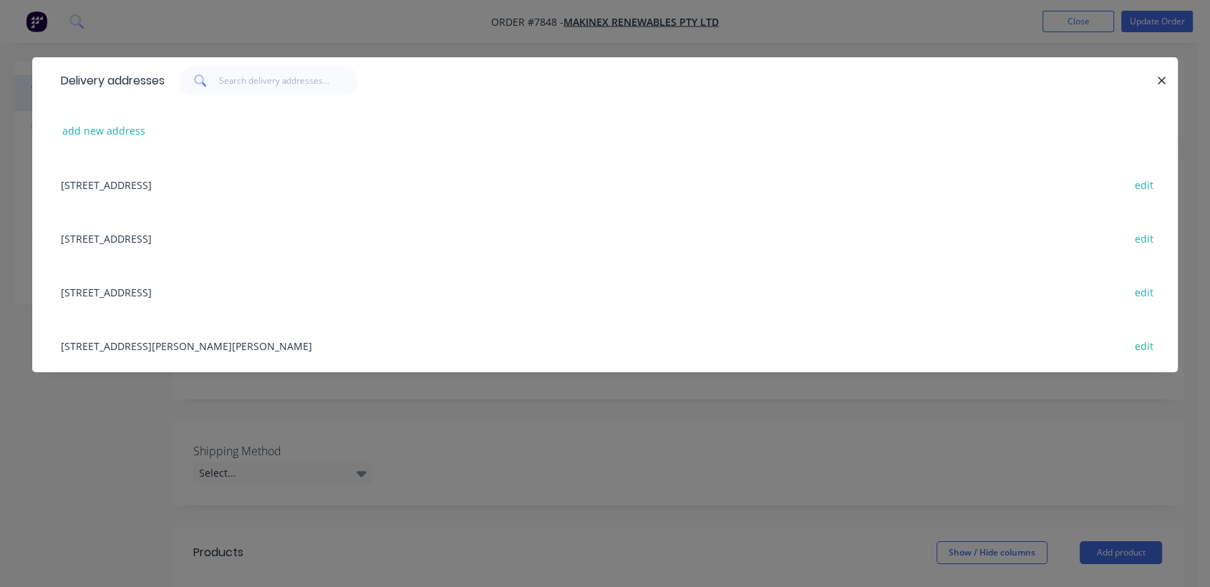
click at [175, 291] on div "[STREET_ADDRESS] edit" at bounding box center [605, 292] width 1103 height 54
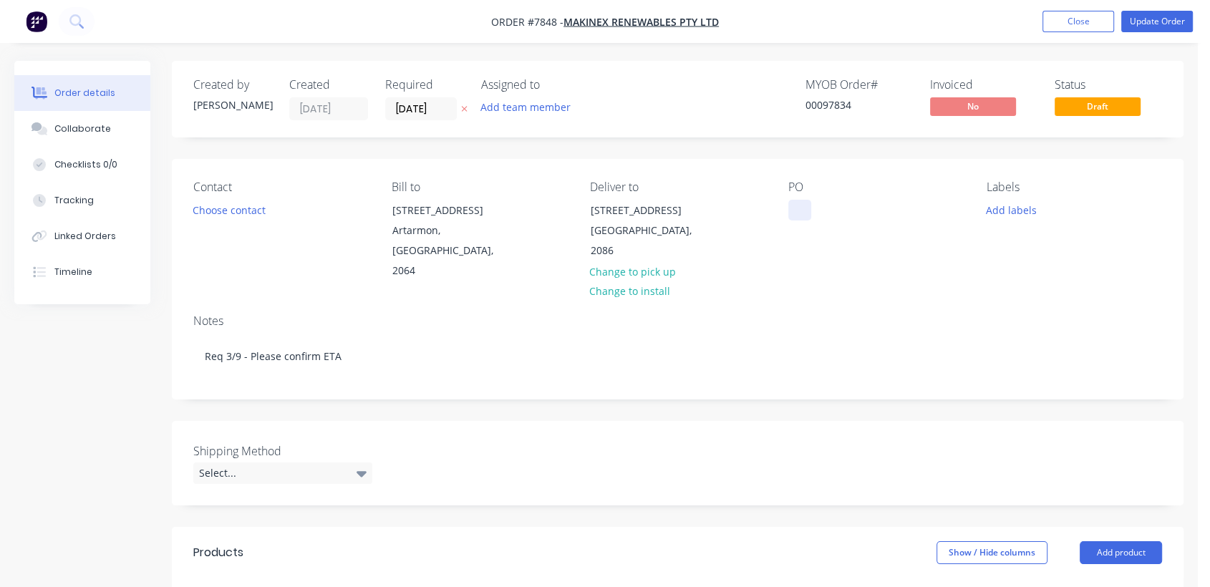
click at [797, 203] on div at bounding box center [799, 210] width 23 height 21
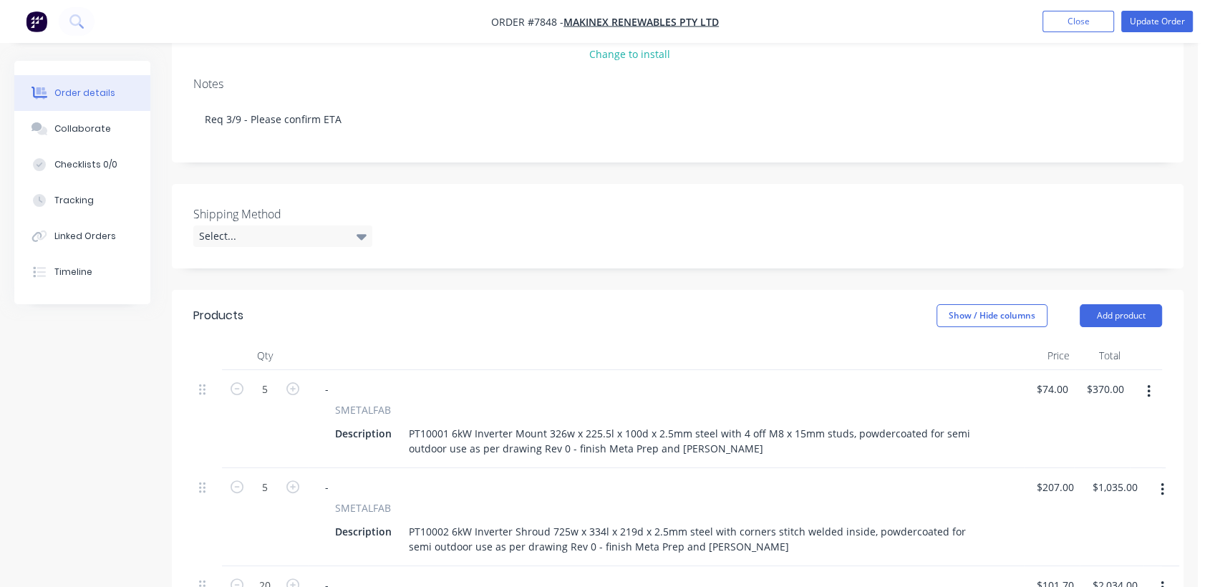
scroll to position [238, 0]
click at [256, 224] on div "Select..." at bounding box center [282, 234] width 179 height 21
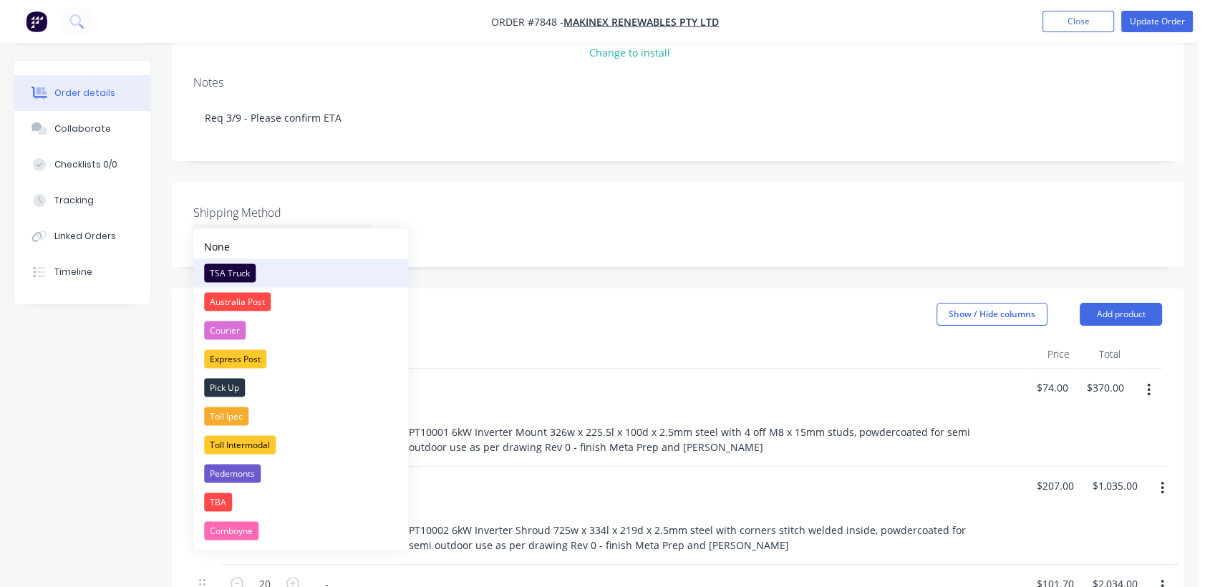
click at [238, 266] on div "TSA Truck" at bounding box center [230, 272] width 52 height 19
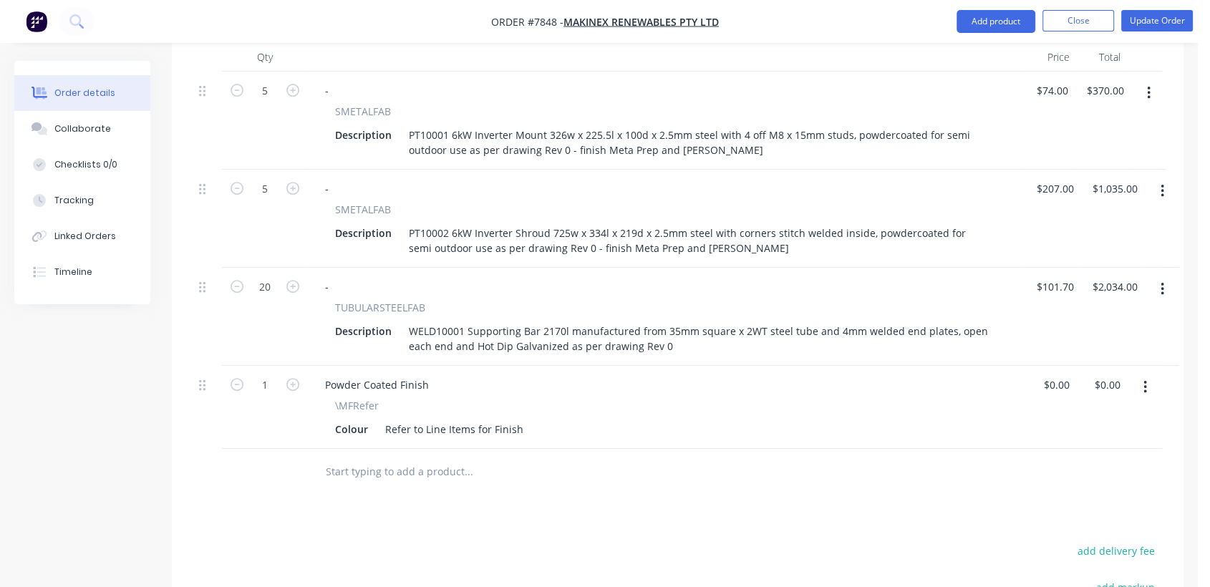
scroll to position [636, 0]
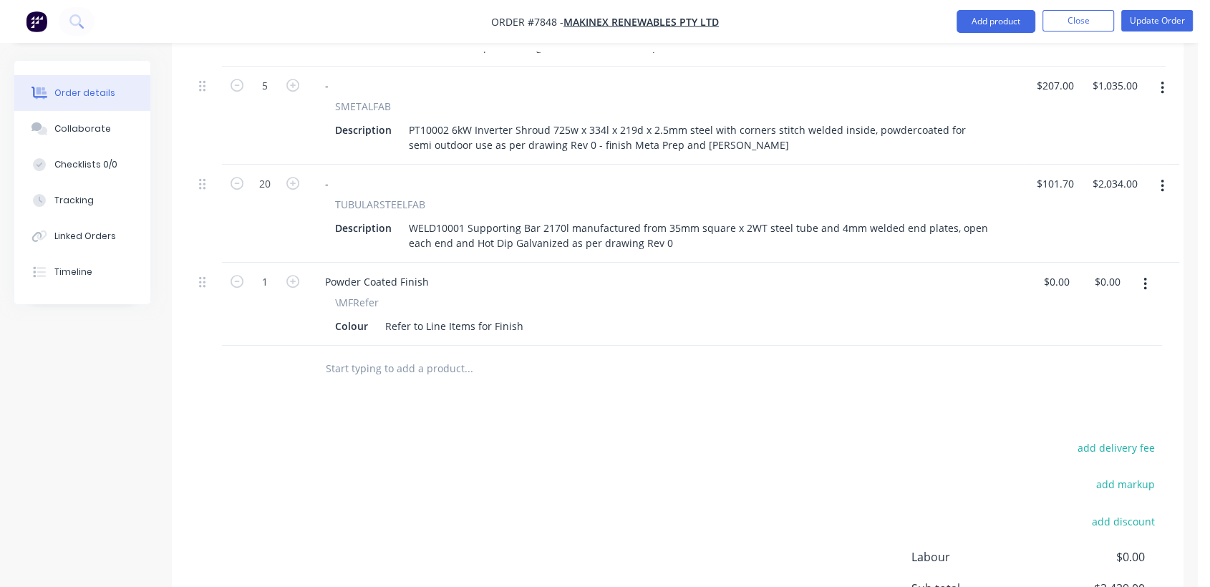
click at [412, 354] on input "text" at bounding box center [468, 368] width 286 height 29
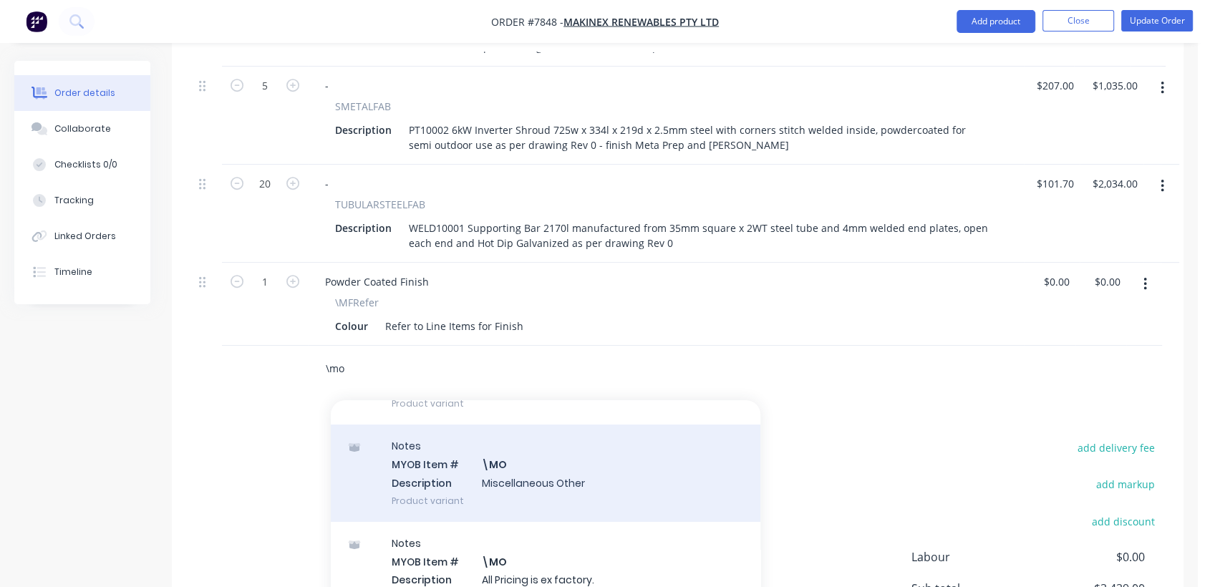
scroll to position [238, 0]
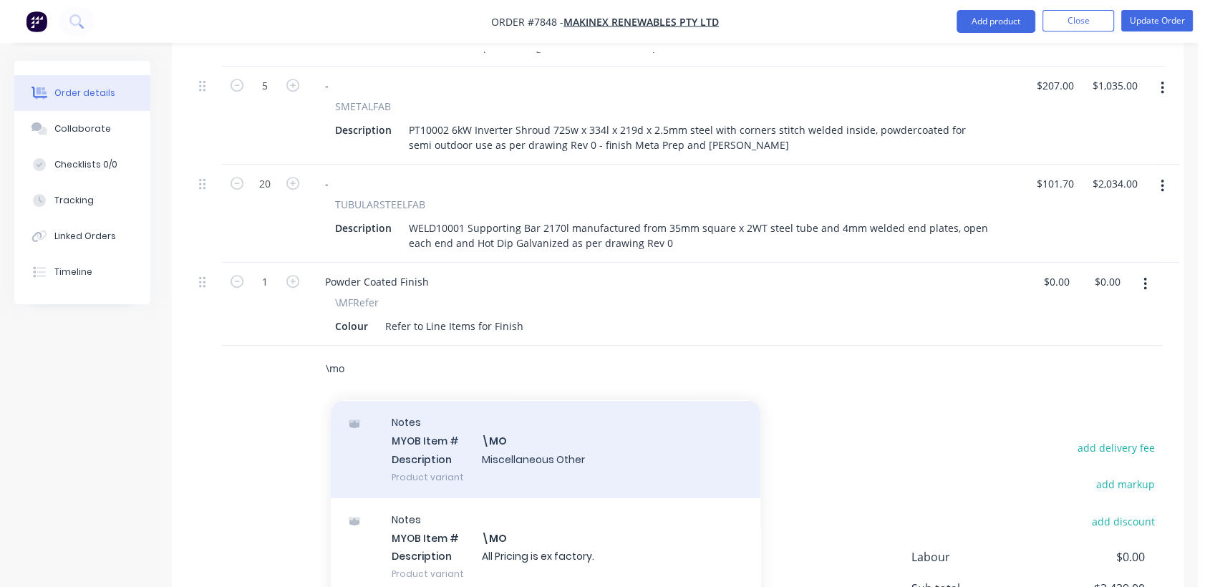
type input "\mo"
click at [539, 431] on div "Notes MYOB Item # \MO Description Miscellaneous Other Product variant" at bounding box center [546, 449] width 430 height 97
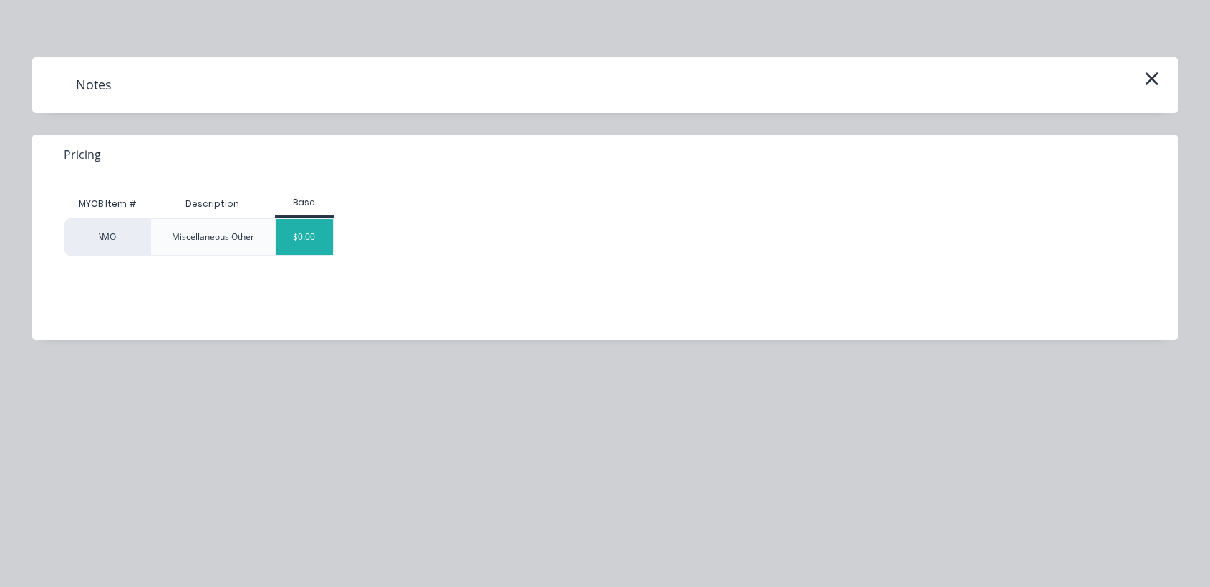
click at [319, 230] on div "$0.00" at bounding box center [305, 237] width 58 height 36
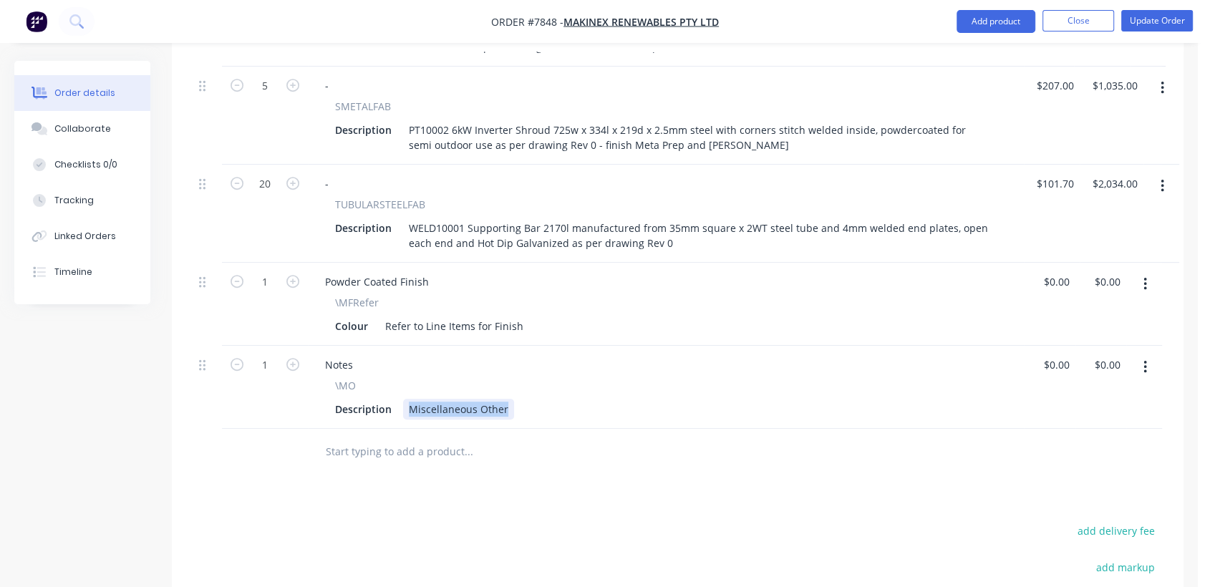
drag, startPoint x: 428, startPoint y: 388, endPoint x: 579, endPoint y: 390, distance: 150.4
click at [579, 399] on div "Description Miscellaneous Other" at bounding box center [662, 409] width 667 height 21
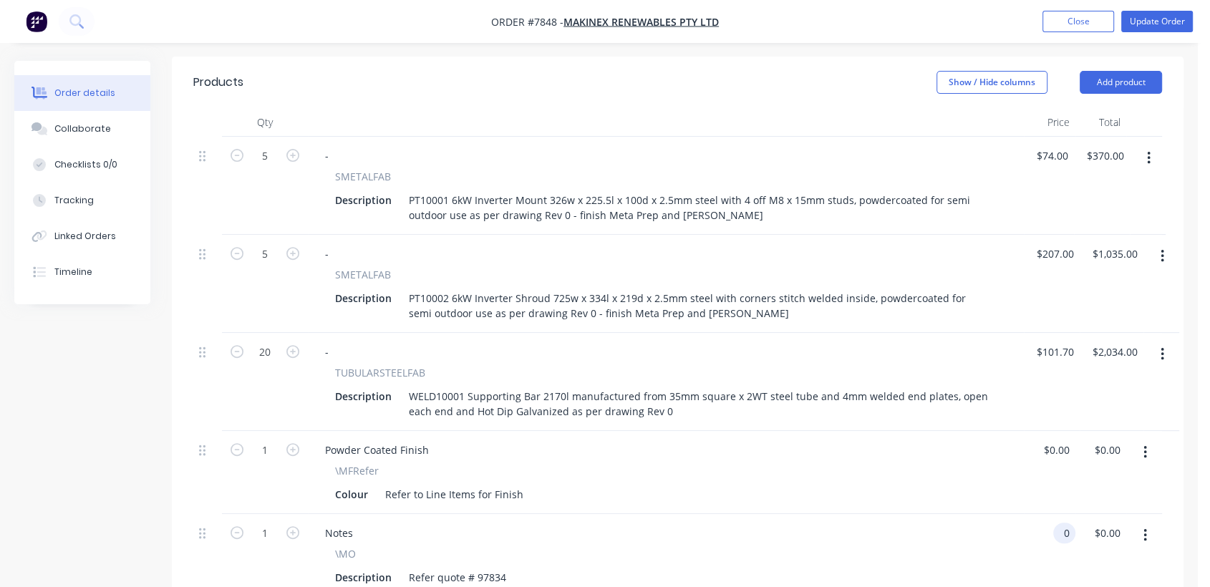
scroll to position [439, 0]
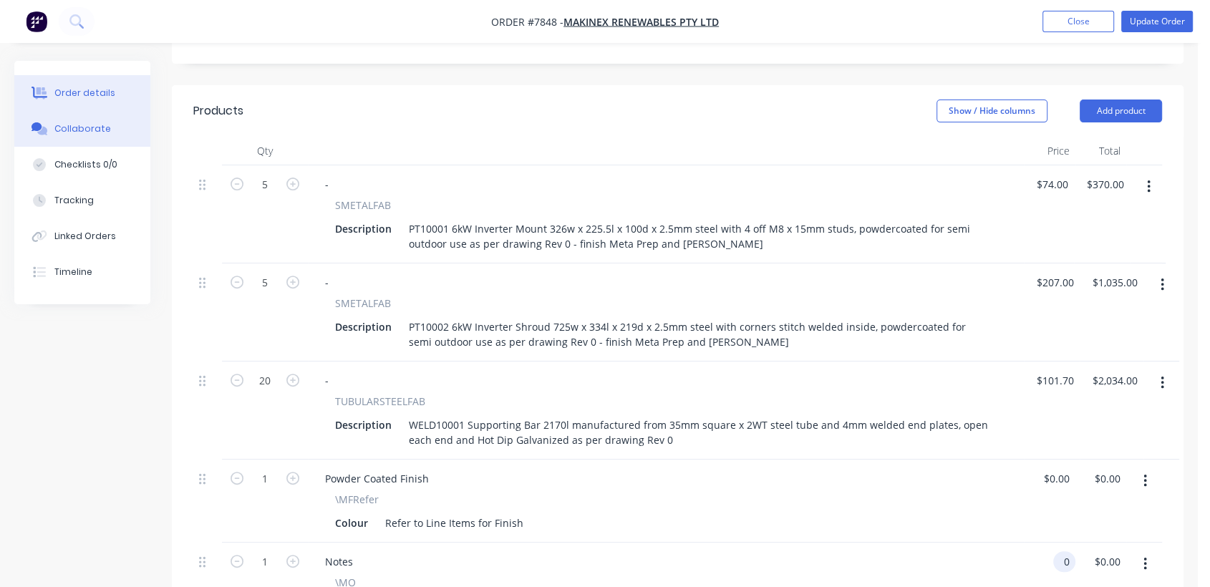
type input "$0.00"
click at [104, 127] on div "Collaborate" at bounding box center [82, 128] width 57 height 13
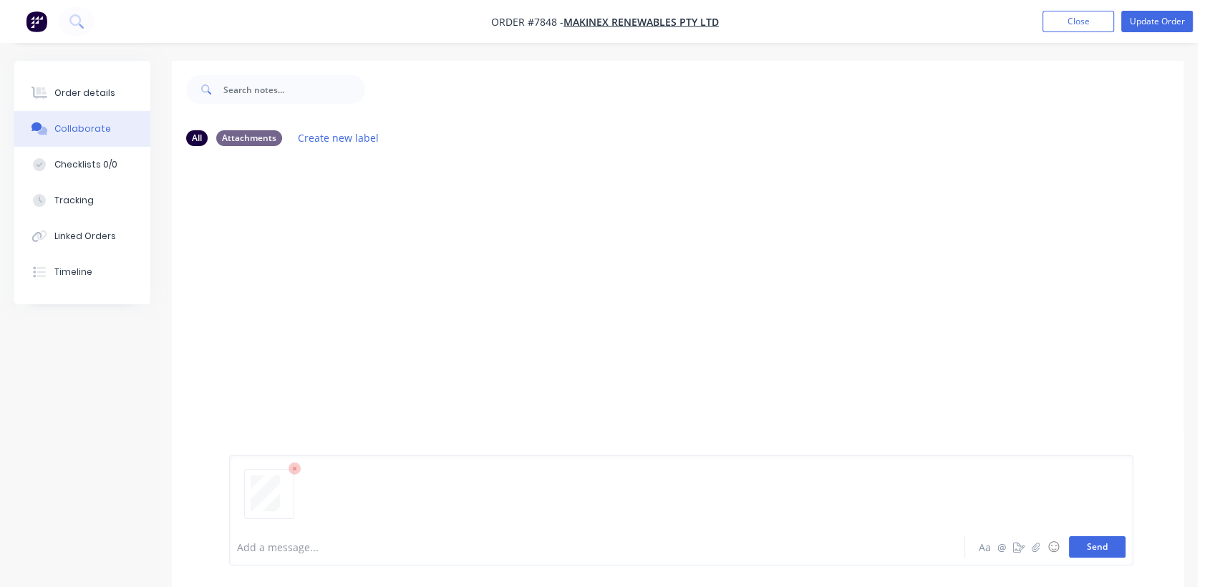
click at [1095, 541] on button "Send" at bounding box center [1097, 546] width 57 height 21
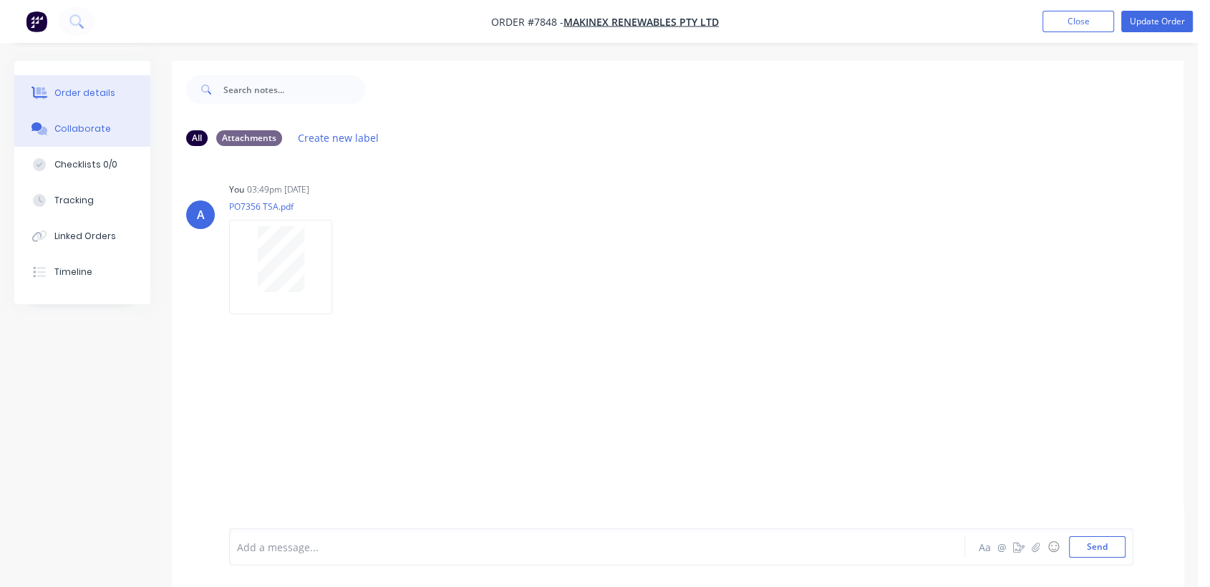
click at [109, 89] on div "Order details" at bounding box center [84, 93] width 61 height 13
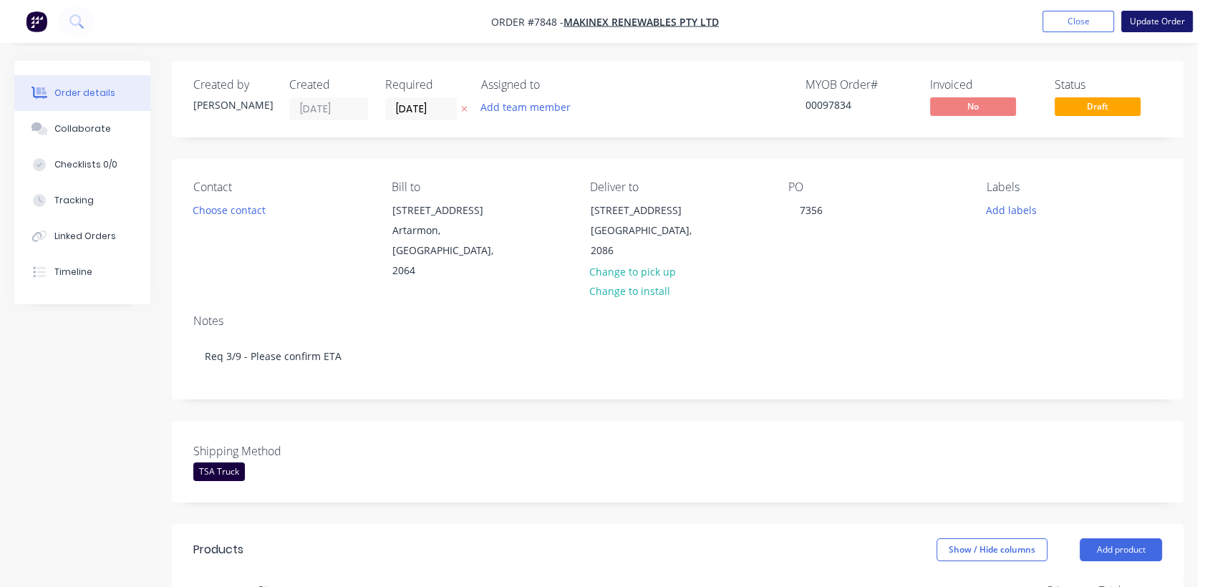
click at [1141, 15] on button "Update Order" at bounding box center [1157, 21] width 72 height 21
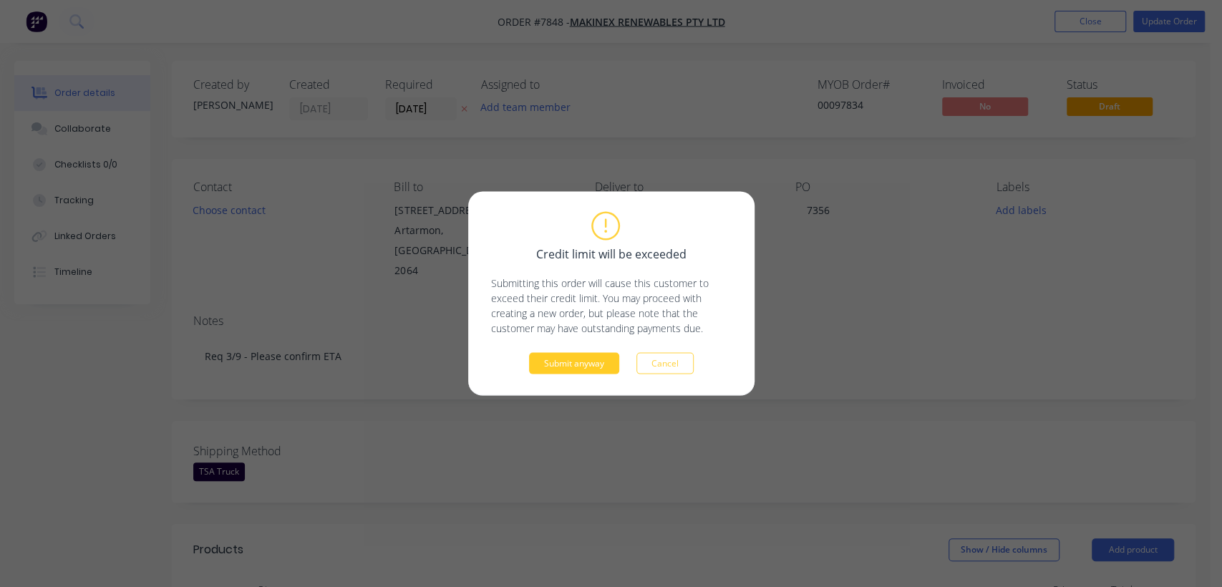
click at [584, 367] on button "Submit anyway" at bounding box center [574, 363] width 90 height 21
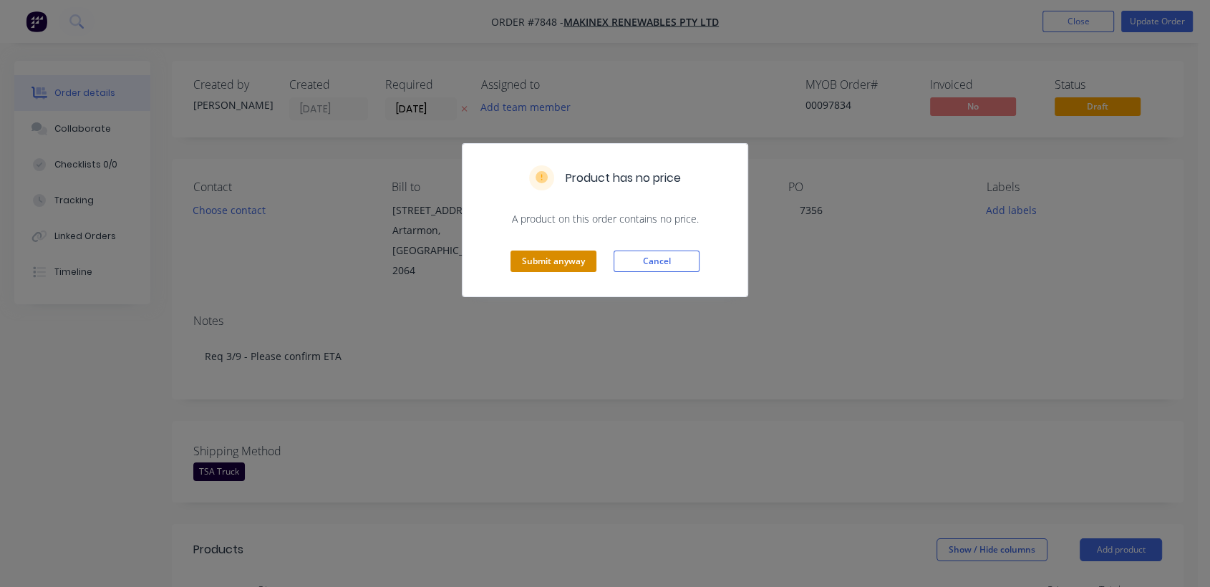
click at [576, 259] on button "Submit anyway" at bounding box center [554, 261] width 86 height 21
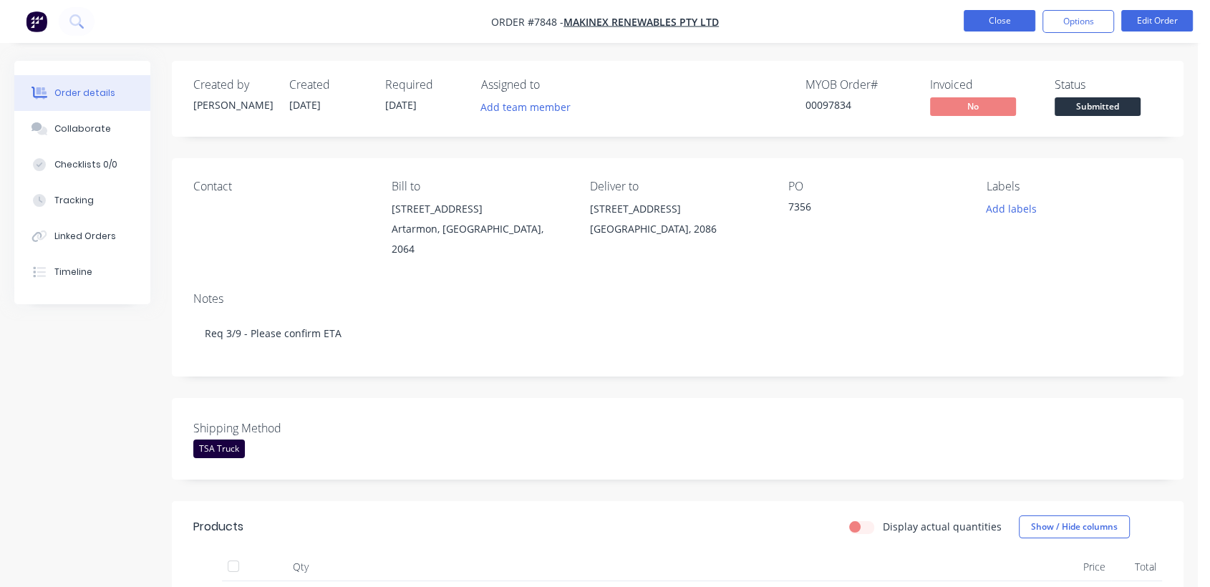
click at [998, 10] on button "Close" at bounding box center [1000, 20] width 72 height 21
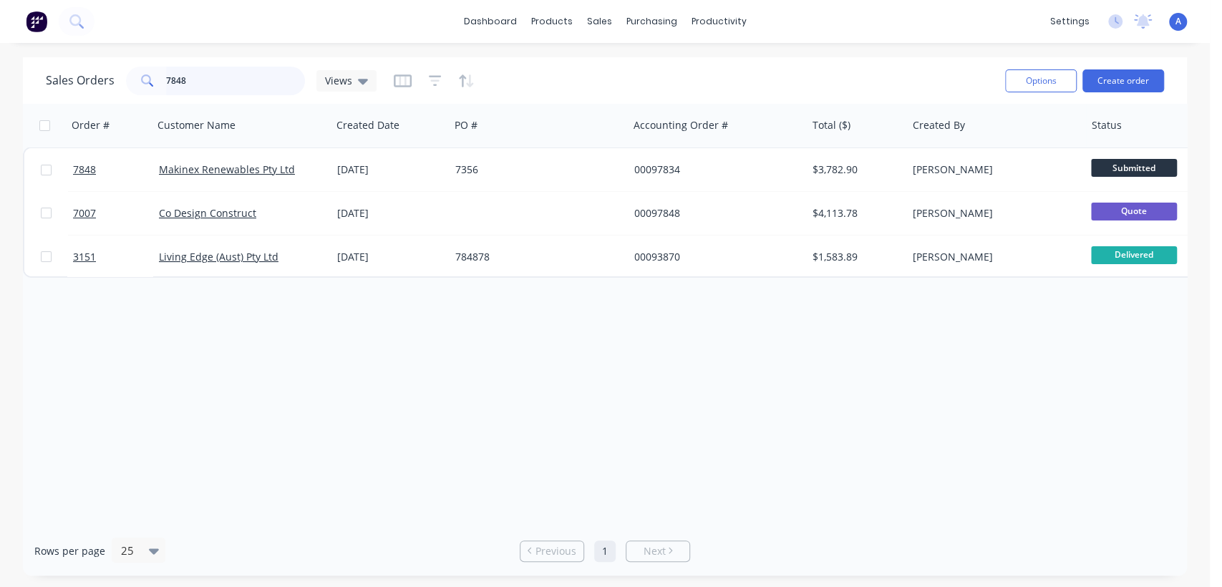
drag, startPoint x: 208, startPoint y: 83, endPoint x: 150, endPoint y: 83, distance: 57.3
click at [150, 83] on div "7848" at bounding box center [215, 81] width 179 height 29
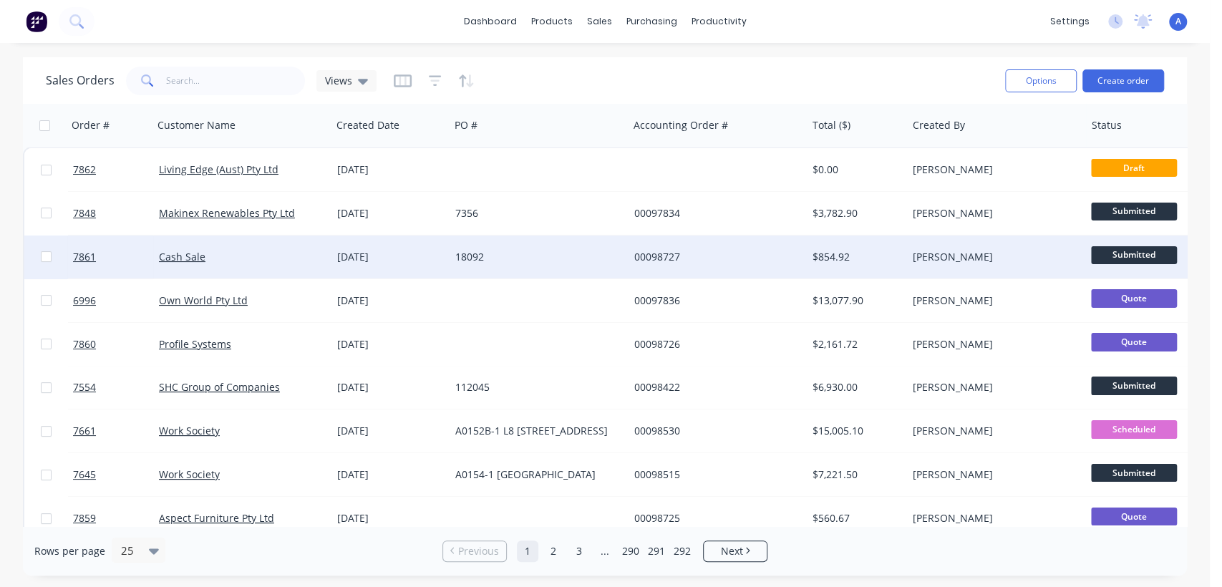
click at [528, 251] on div "18092" at bounding box center [534, 257] width 159 height 14
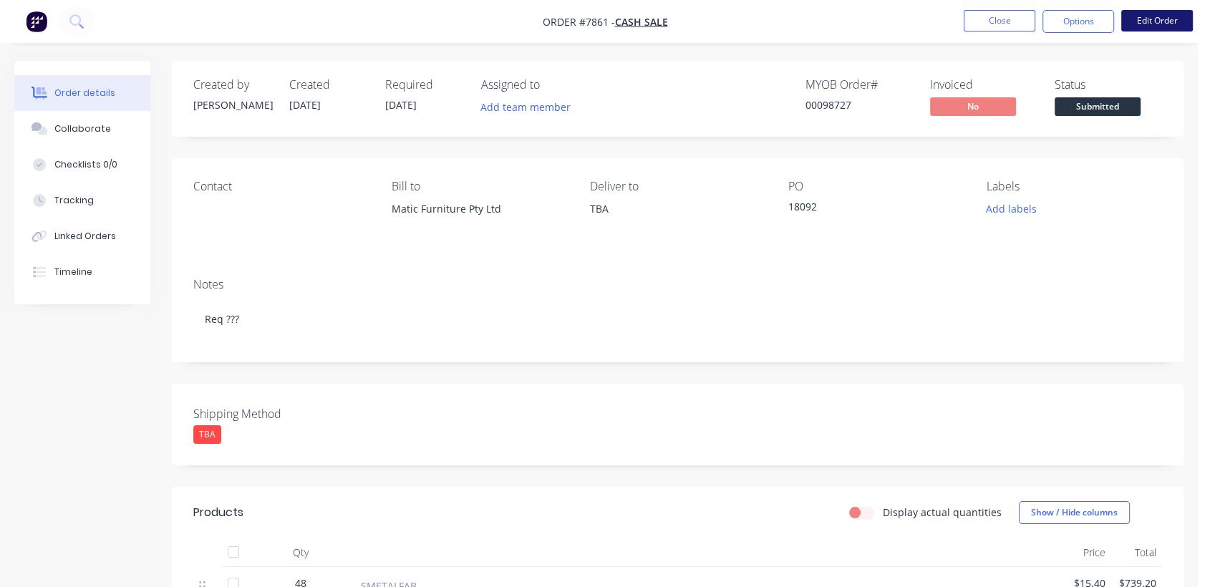
click at [1140, 11] on button "Edit Order" at bounding box center [1157, 20] width 72 height 21
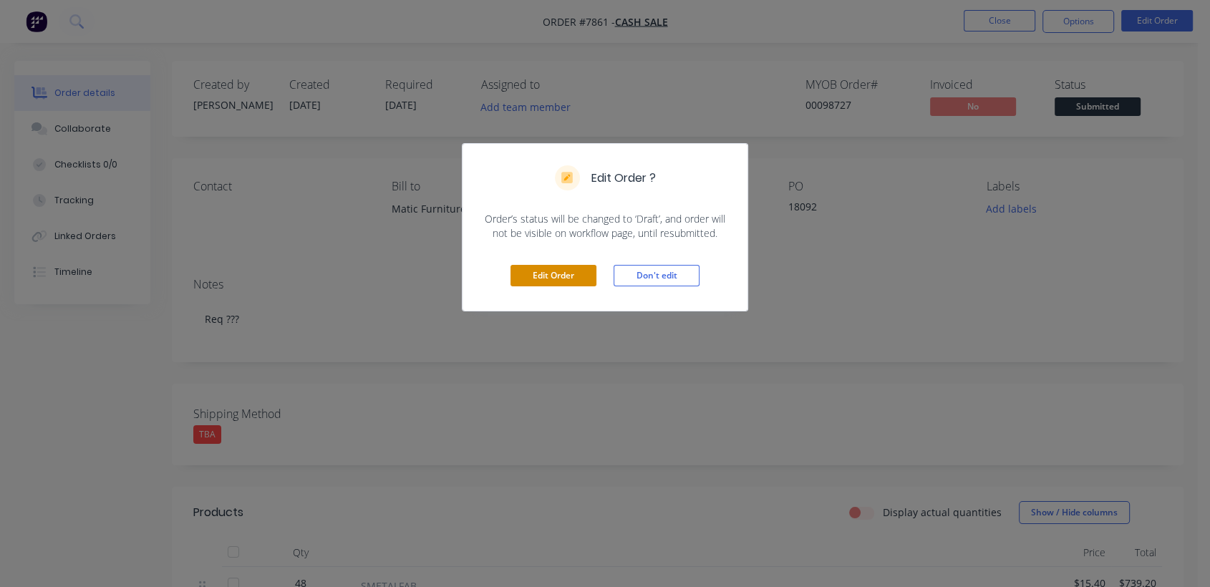
click at [546, 274] on button "Edit Order" at bounding box center [554, 275] width 86 height 21
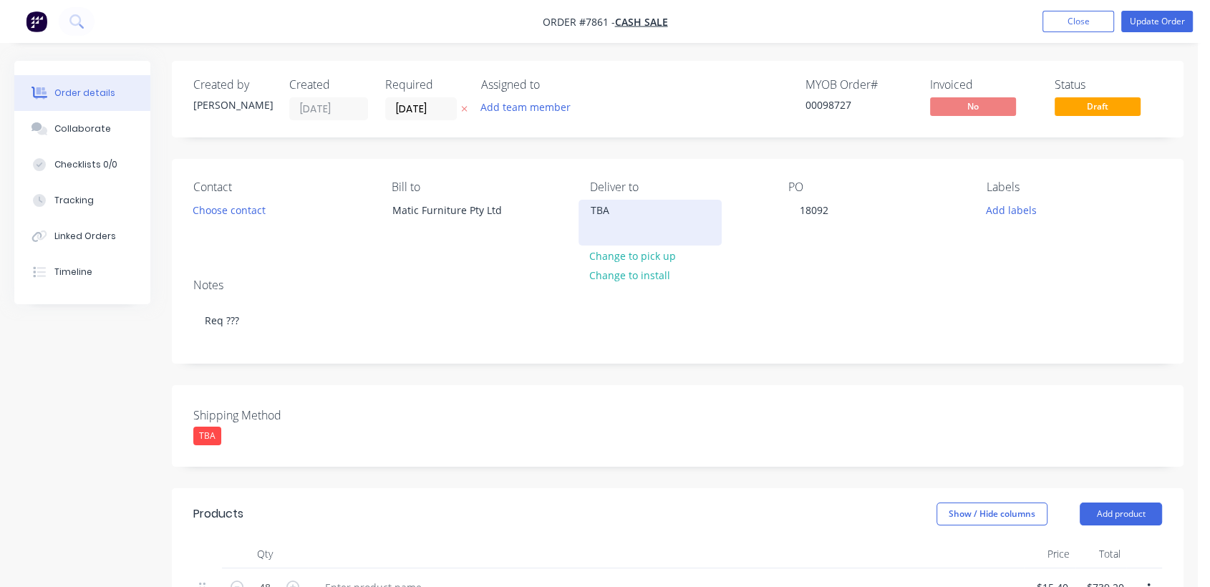
click at [643, 218] on div "TBA" at bounding box center [650, 210] width 119 height 20
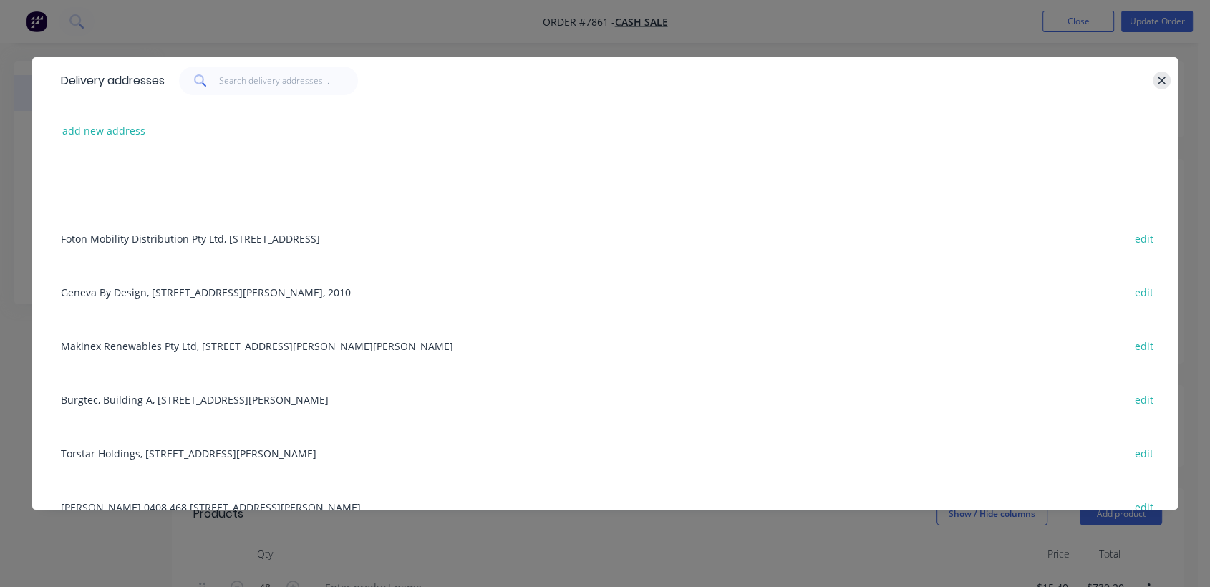
click at [1157, 73] on button "button" at bounding box center [1162, 81] width 18 height 18
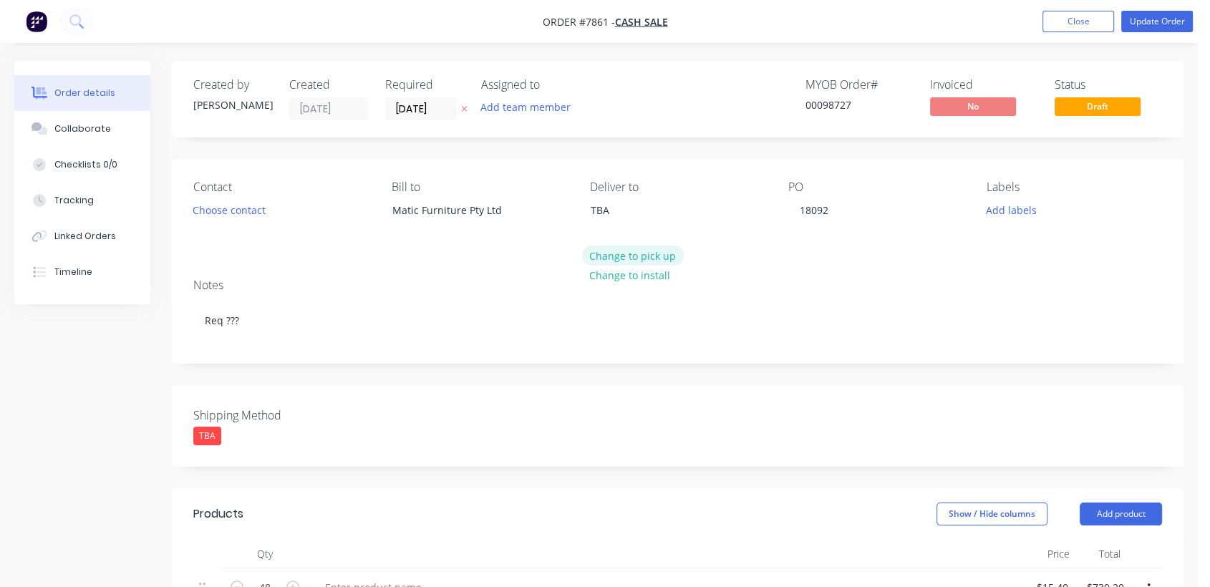
click at [624, 251] on button "Change to pick up" at bounding box center [633, 255] width 102 height 19
click at [212, 430] on div "TBA" at bounding box center [207, 436] width 28 height 19
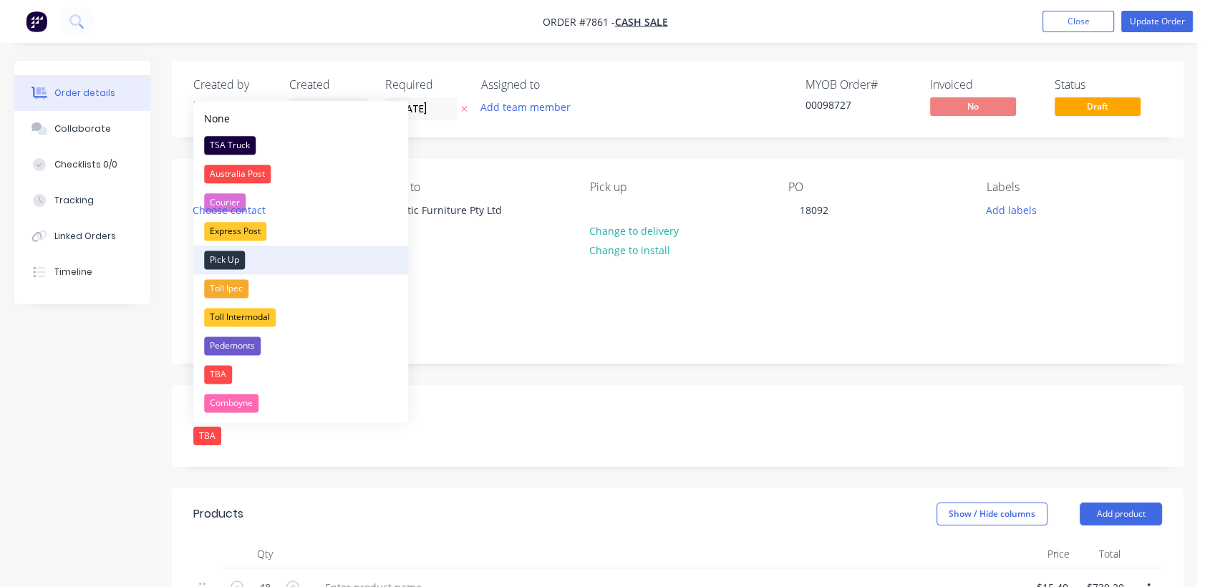
click at [231, 260] on div "Pick Up" at bounding box center [224, 260] width 41 height 19
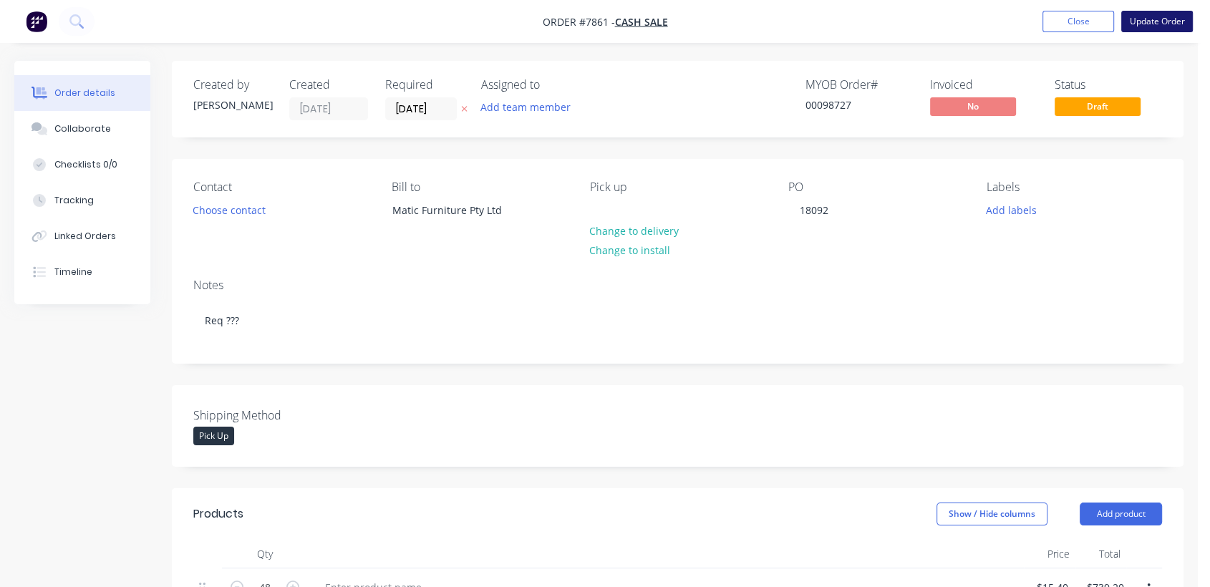
click at [1145, 16] on button "Update Order" at bounding box center [1157, 21] width 72 height 21
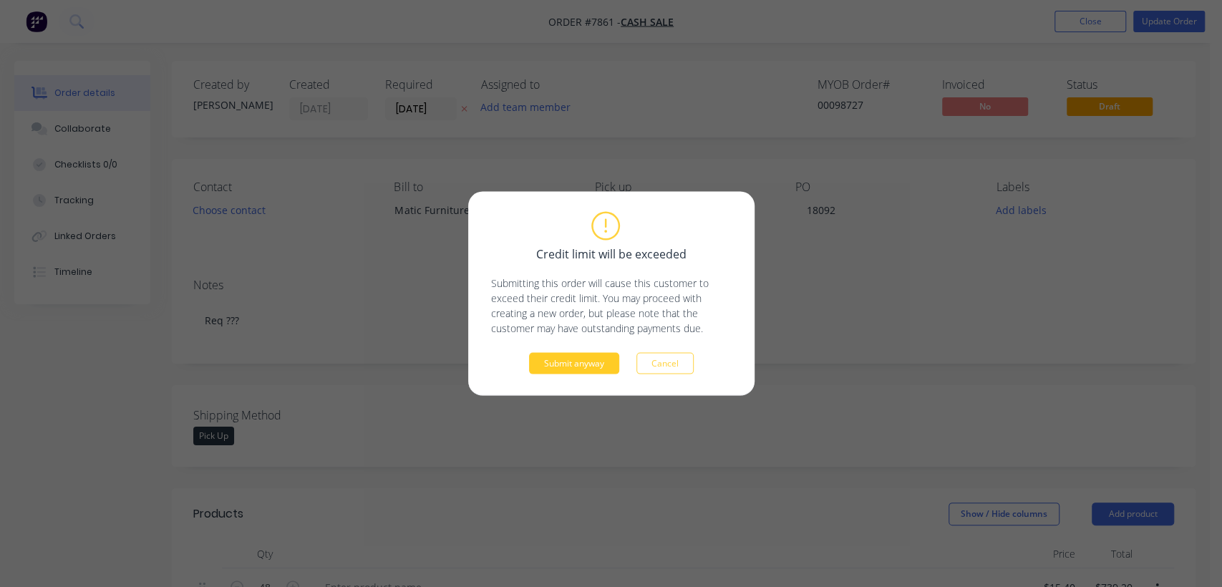
click at [573, 362] on button "Submit anyway" at bounding box center [574, 363] width 90 height 21
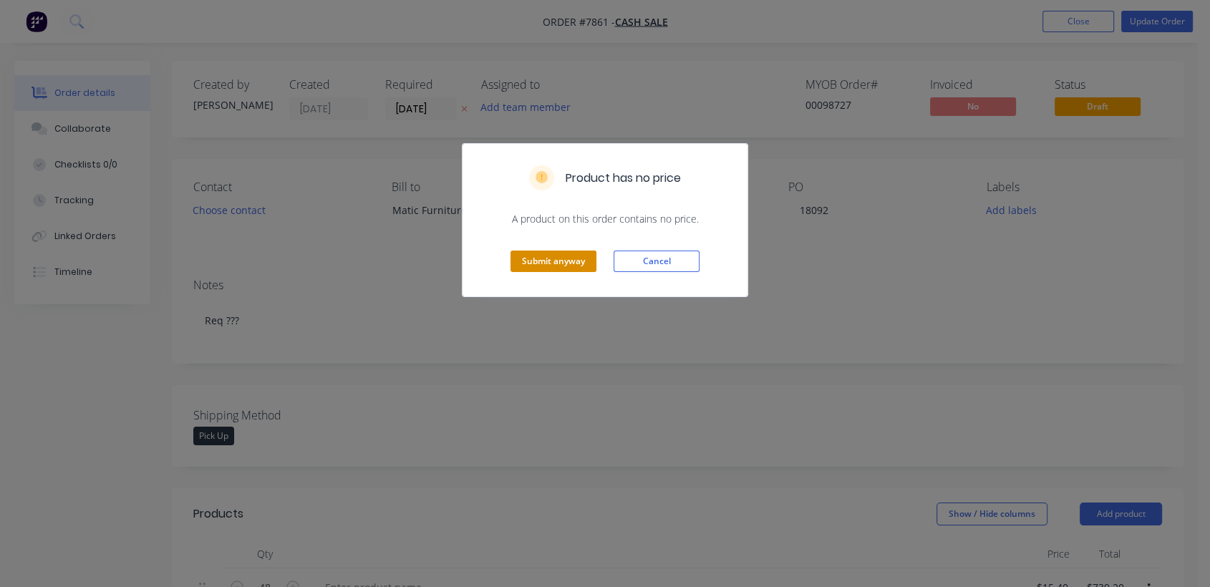
click at [531, 253] on button "Submit anyway" at bounding box center [554, 261] width 86 height 21
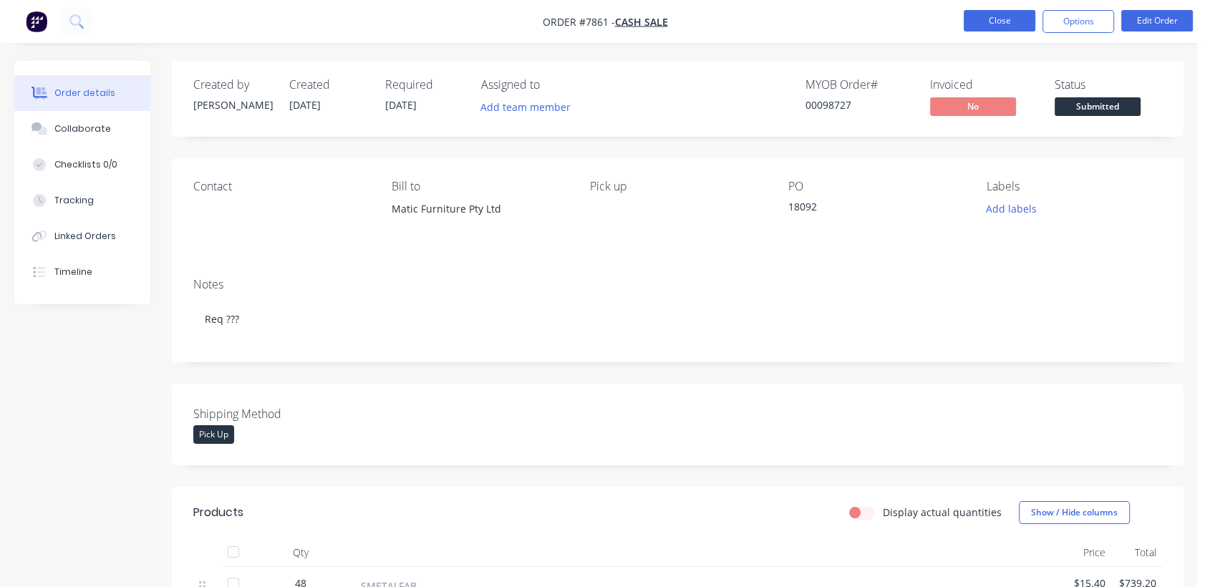
click at [1002, 21] on button "Close" at bounding box center [1000, 20] width 72 height 21
